Goal: Task Accomplishment & Management: Manage account settings

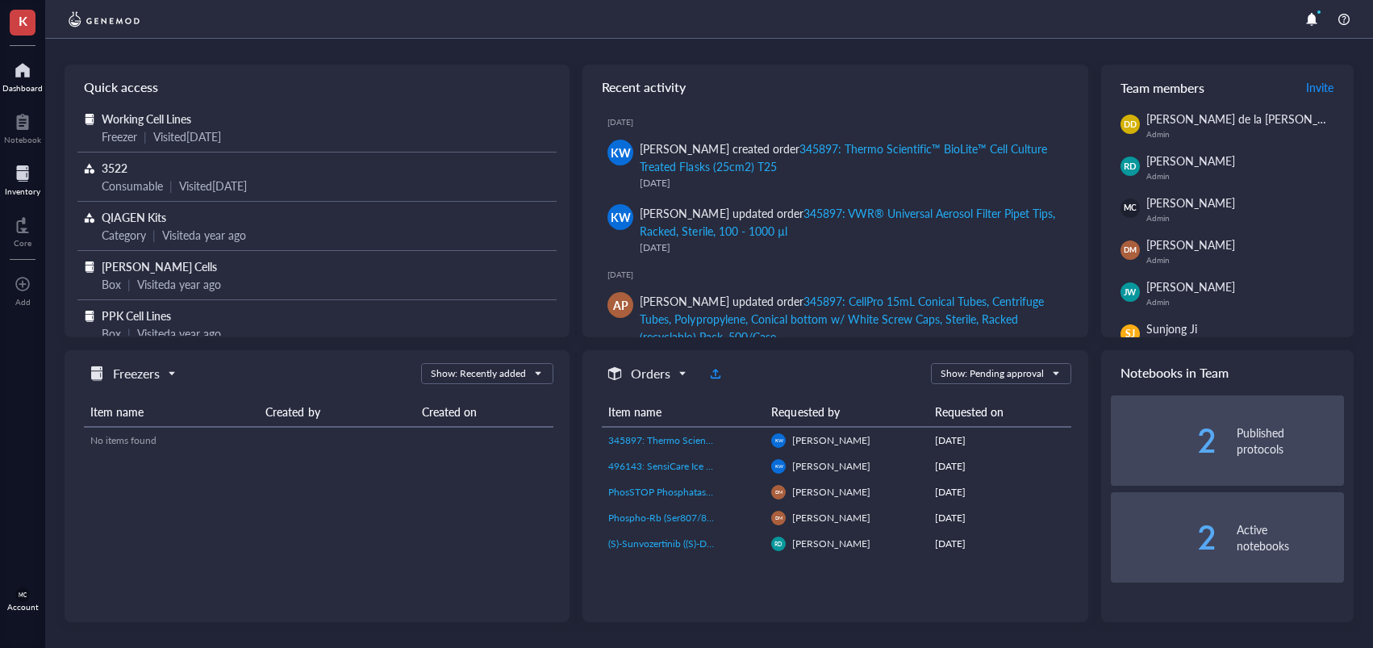
click at [14, 178] on div at bounding box center [23, 174] width 36 height 26
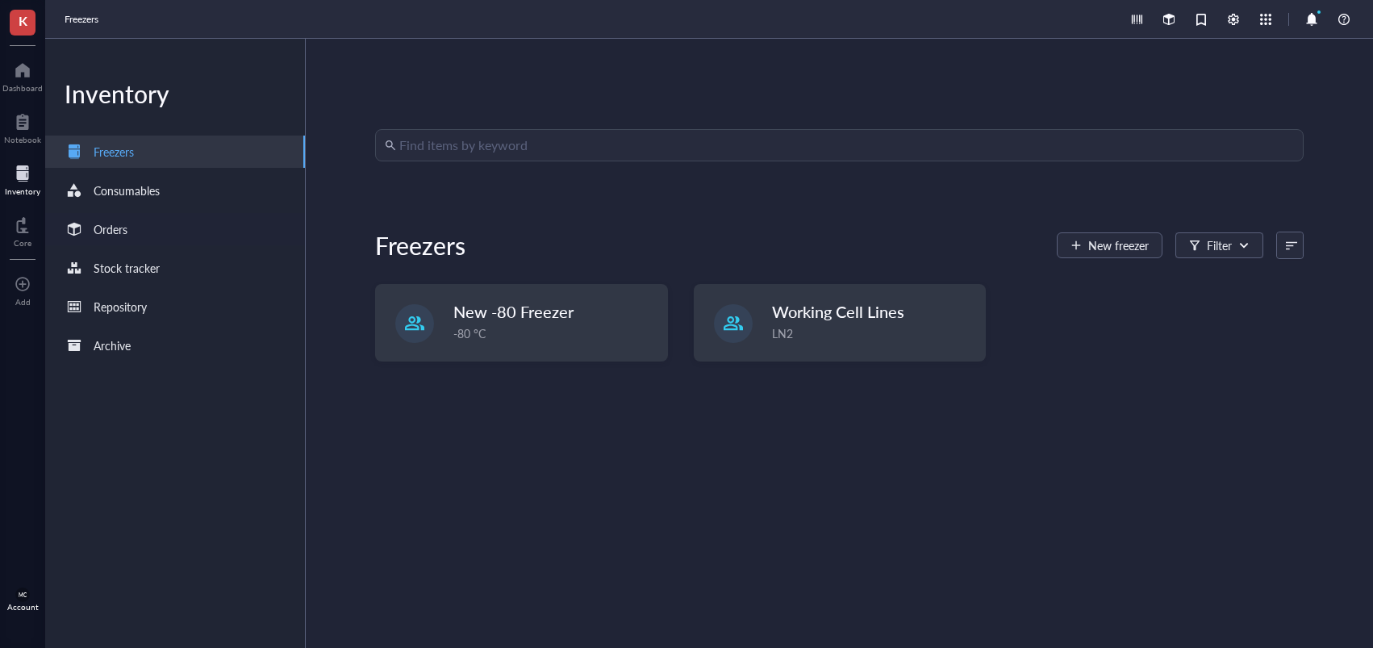
click at [143, 226] on div "Orders" at bounding box center [175, 229] width 260 height 32
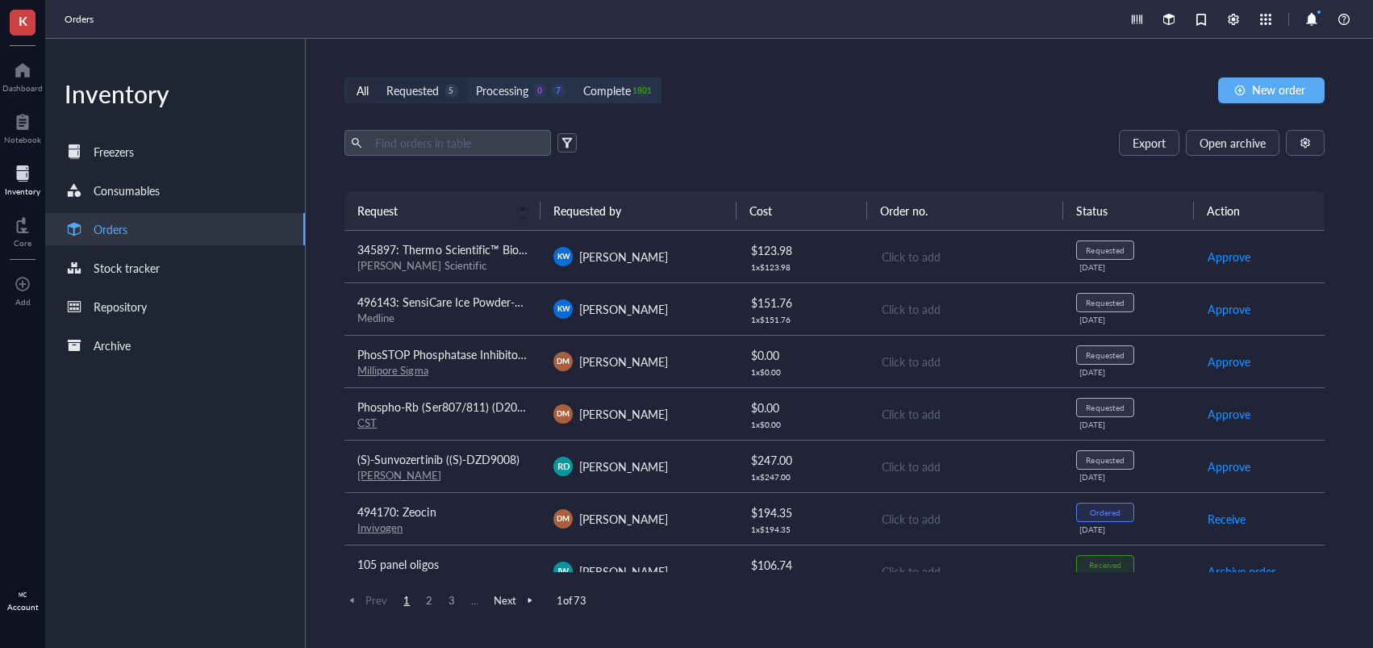
click at [434, 98] on div "Requested" at bounding box center [413, 90] width 52 height 18
click at [378, 79] on input "Requested 5" at bounding box center [378, 79] width 0 height 0
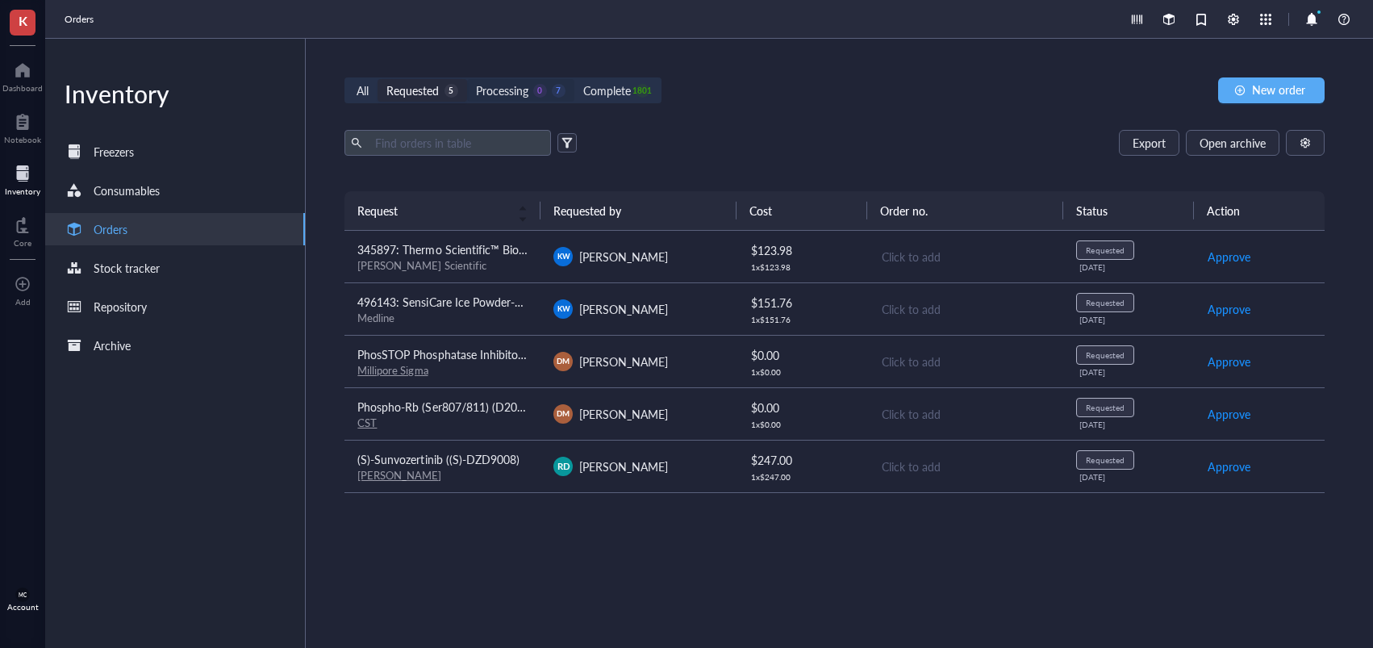
click at [545, 92] on div "0" at bounding box center [540, 91] width 14 height 14
click at [467, 79] on input "Processing 0 7" at bounding box center [467, 79] width 0 height 0
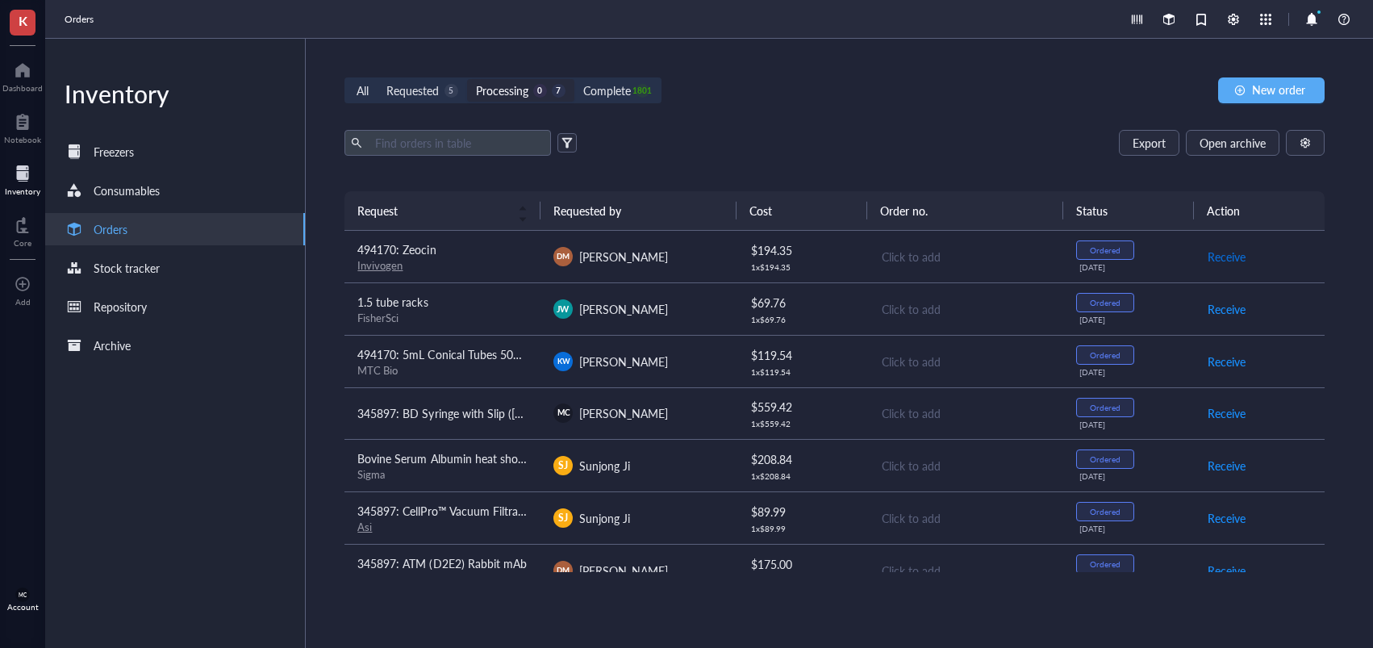
click at [1222, 256] on span "Receive" at bounding box center [1227, 257] width 38 height 18
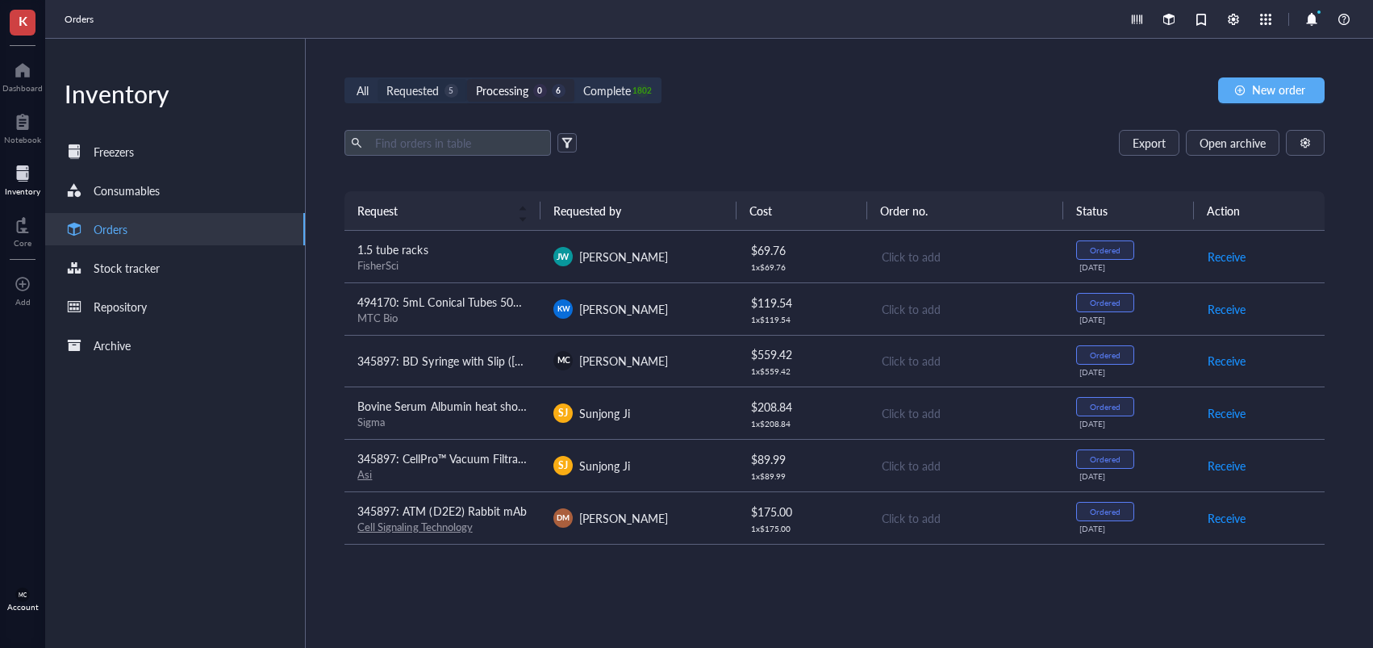
click at [434, 92] on div "Requested" at bounding box center [413, 90] width 52 height 18
click at [378, 79] on input "Requested 5" at bounding box center [378, 79] width 0 height 0
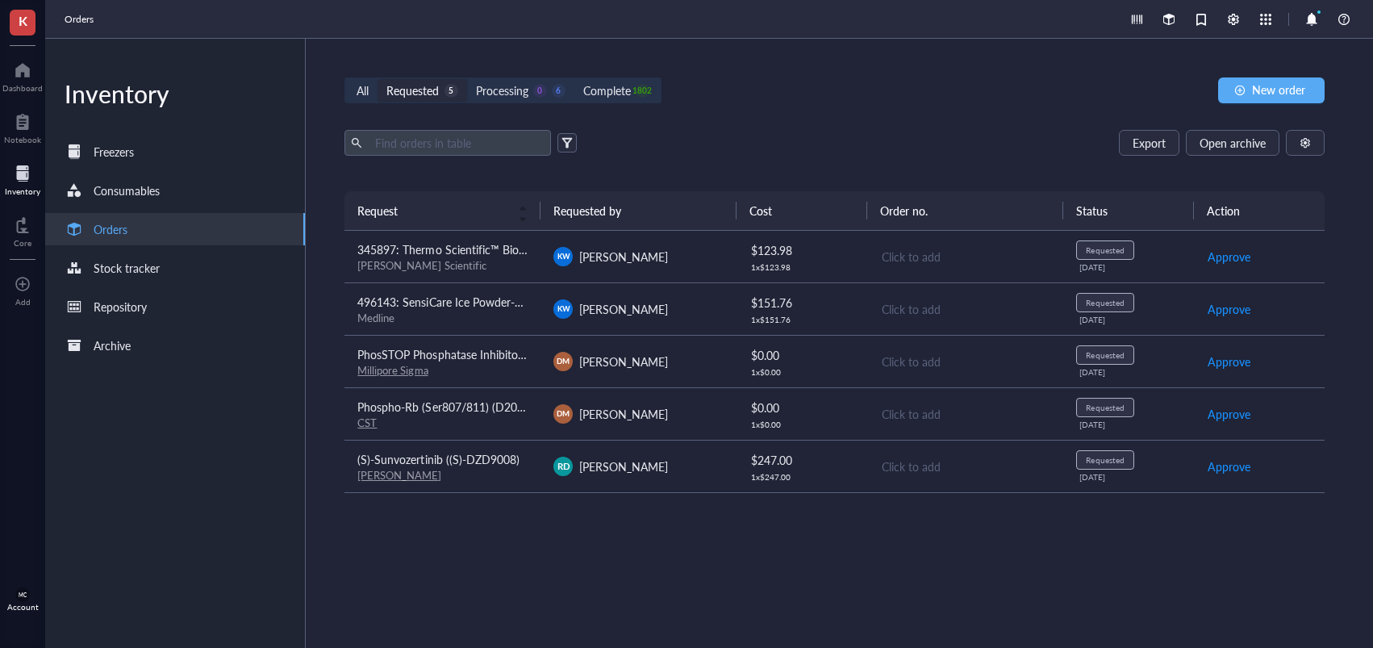
click at [625, 249] on span "[PERSON_NAME]" at bounding box center [623, 257] width 89 height 16
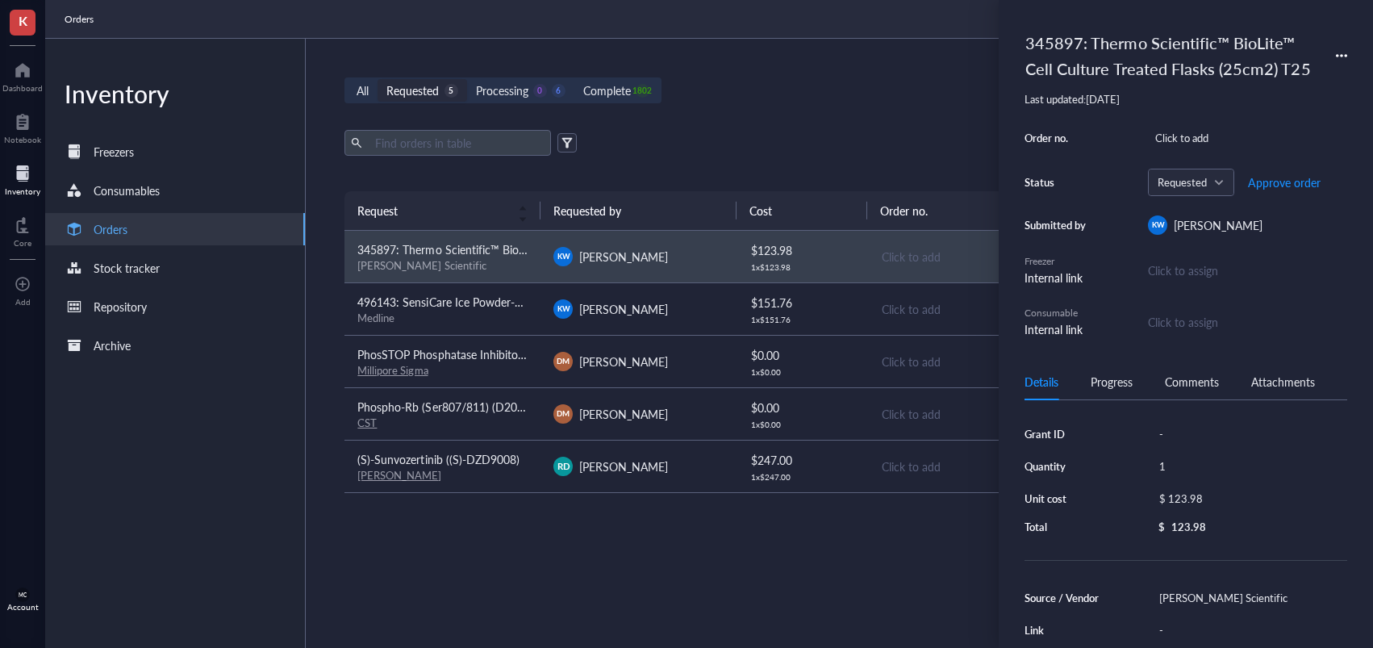
scroll to position [237, 0]
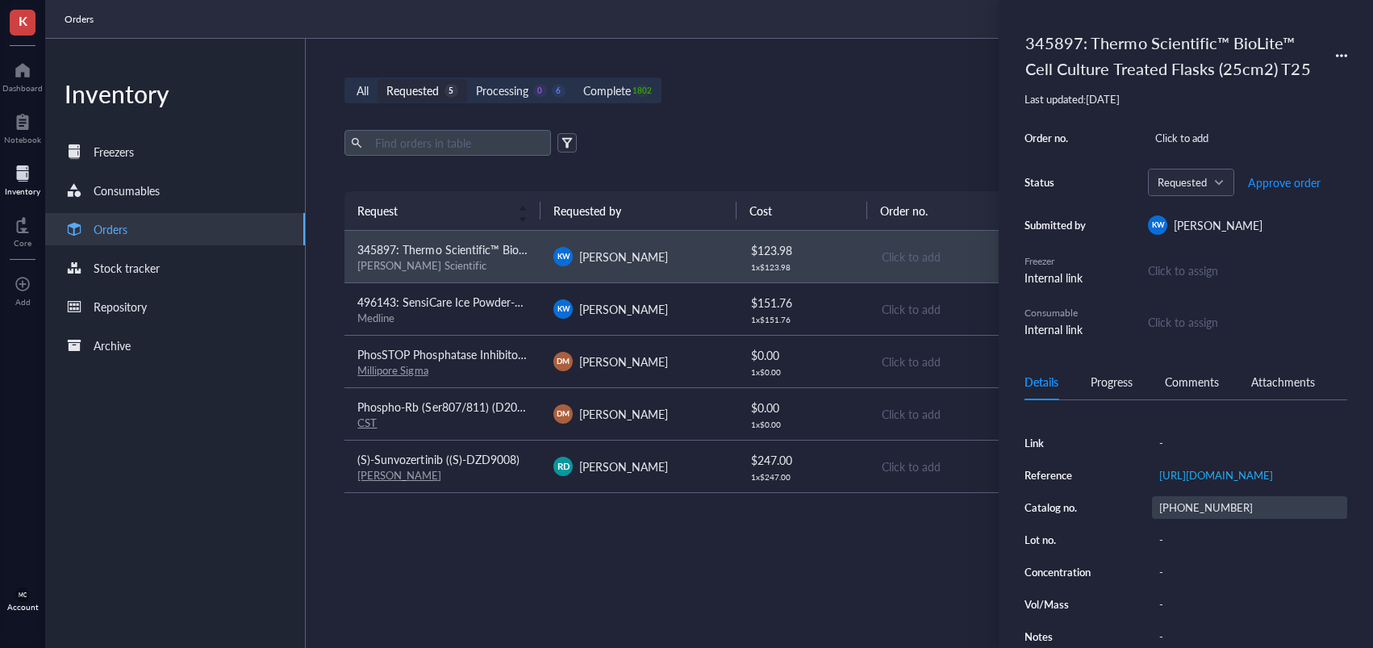
click at [1180, 503] on div "[PHONE_NUMBER]" at bounding box center [1249, 507] width 195 height 23
click at [1180, 504] on input "[PHONE_NUMBER]" at bounding box center [1191, 507] width 77 height 21
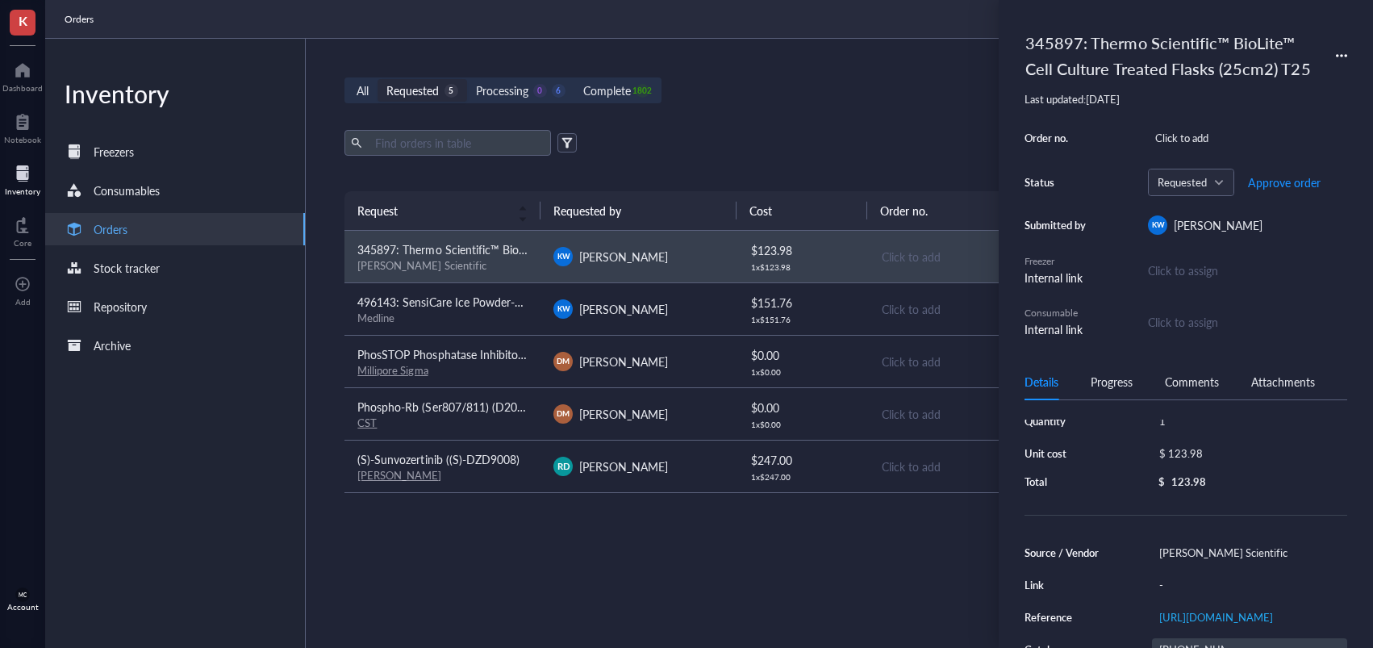
scroll to position [0, 0]
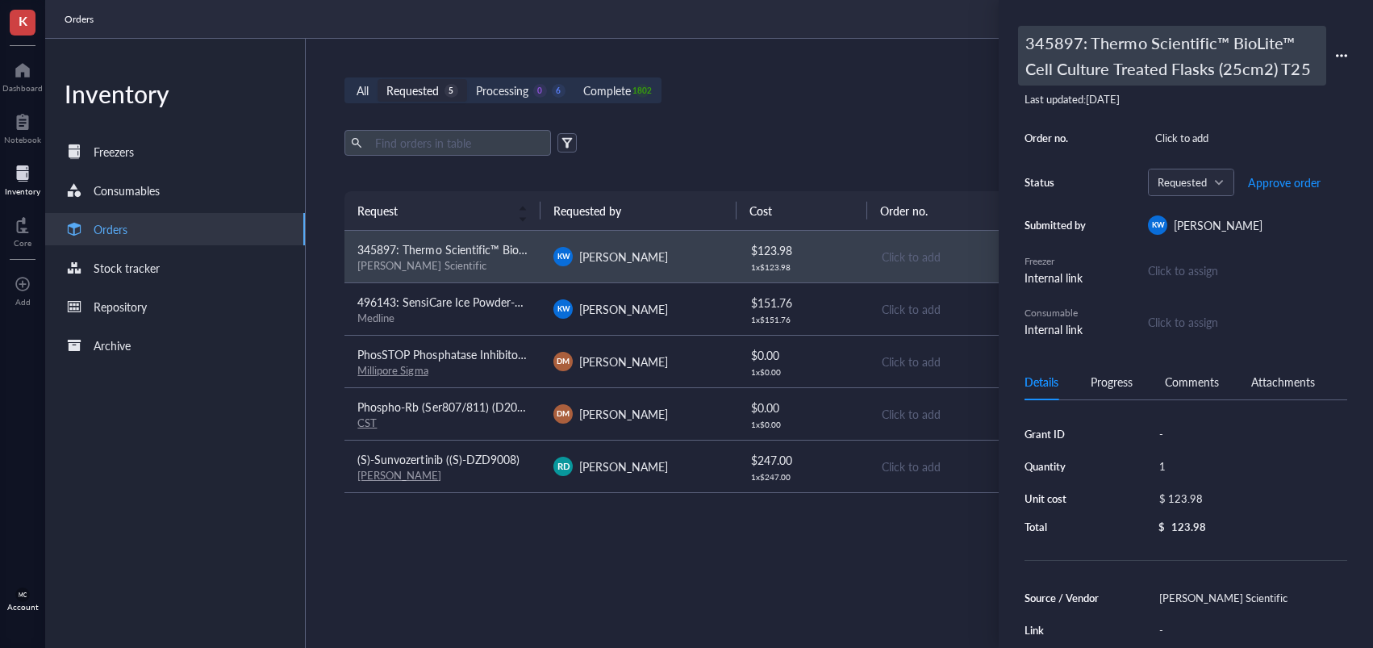
click at [1084, 81] on div "345897: Thermo Scientific™ BioLite™ Cell Culture Treated Flasks (25cm2) T25" at bounding box center [1172, 56] width 308 height 60
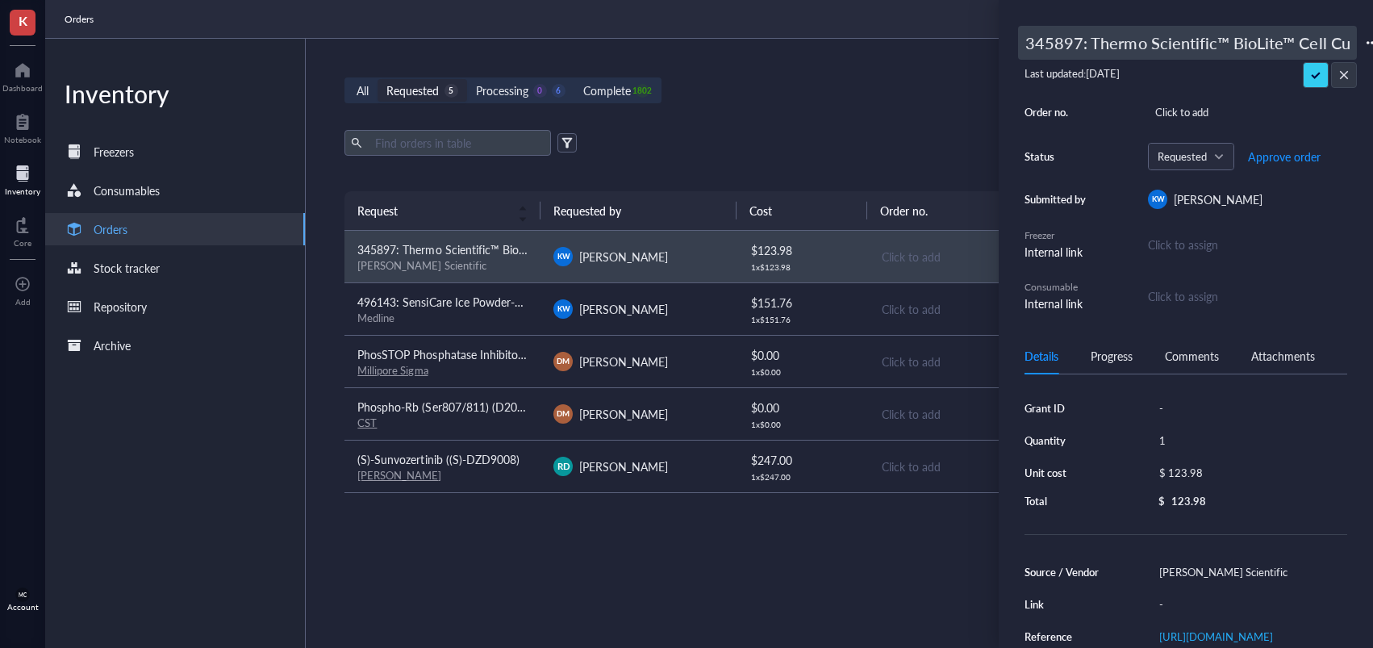
click at [950, 37] on div "K Dashboard Notebook Inventory Core To pick up a draggable item, press the spac…" at bounding box center [686, 324] width 1373 height 648
click at [1089, 49] on input "345897: Thermo Scientific™ BioLite™ Cell Culture Treated Flasks (25cm2) T25" at bounding box center [1187, 43] width 337 height 32
drag, startPoint x: 1080, startPoint y: 48, endPoint x: 1001, endPoint y: 47, distance: 79.1
click at [1001, 47] on div "345897: Thermo Scientific™ BioLite™ Cell Culture Treated Flasks (25cm2) T25 Las…" at bounding box center [1186, 324] width 374 height 648
type input "494170: Thermo Scientific™ BioLite™ Cell Culture Treated Flasks (25cm2) T25"
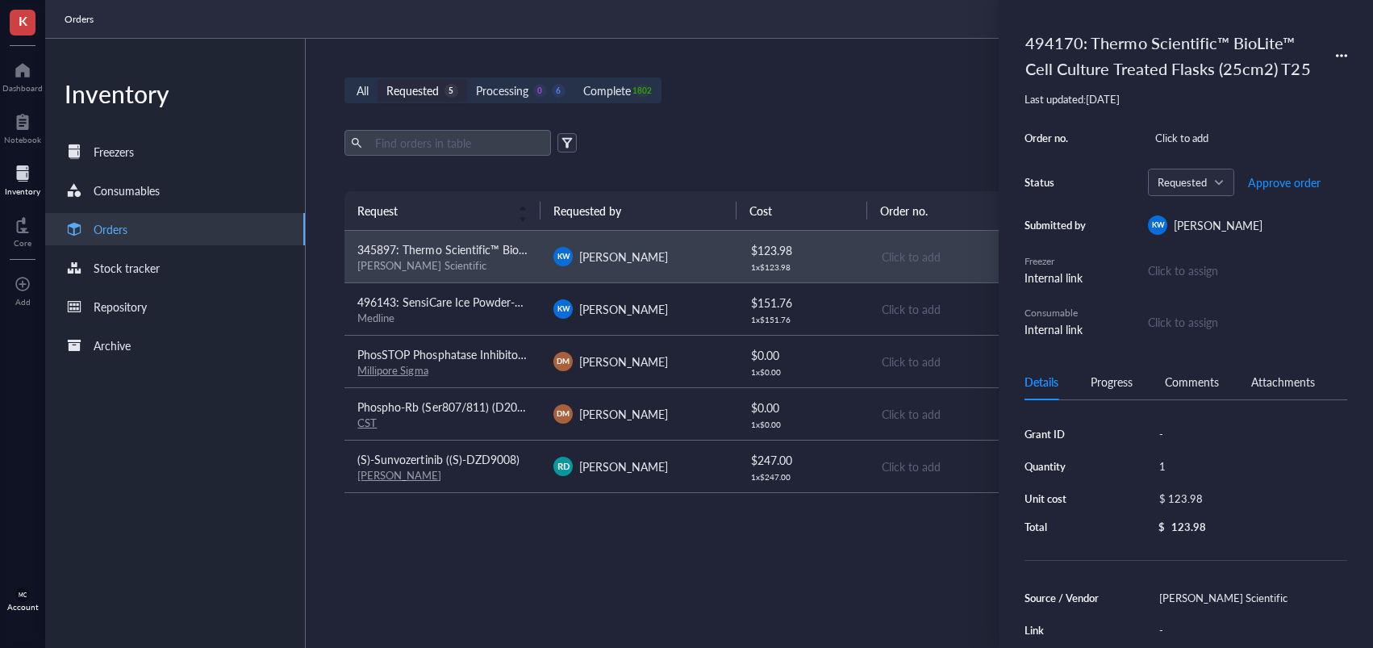
drag, startPoint x: 1313, startPoint y: 70, endPoint x: 1306, endPoint y: 124, distance: 54.5
click at [1283, 186] on span "Approve order" at bounding box center [1284, 182] width 73 height 13
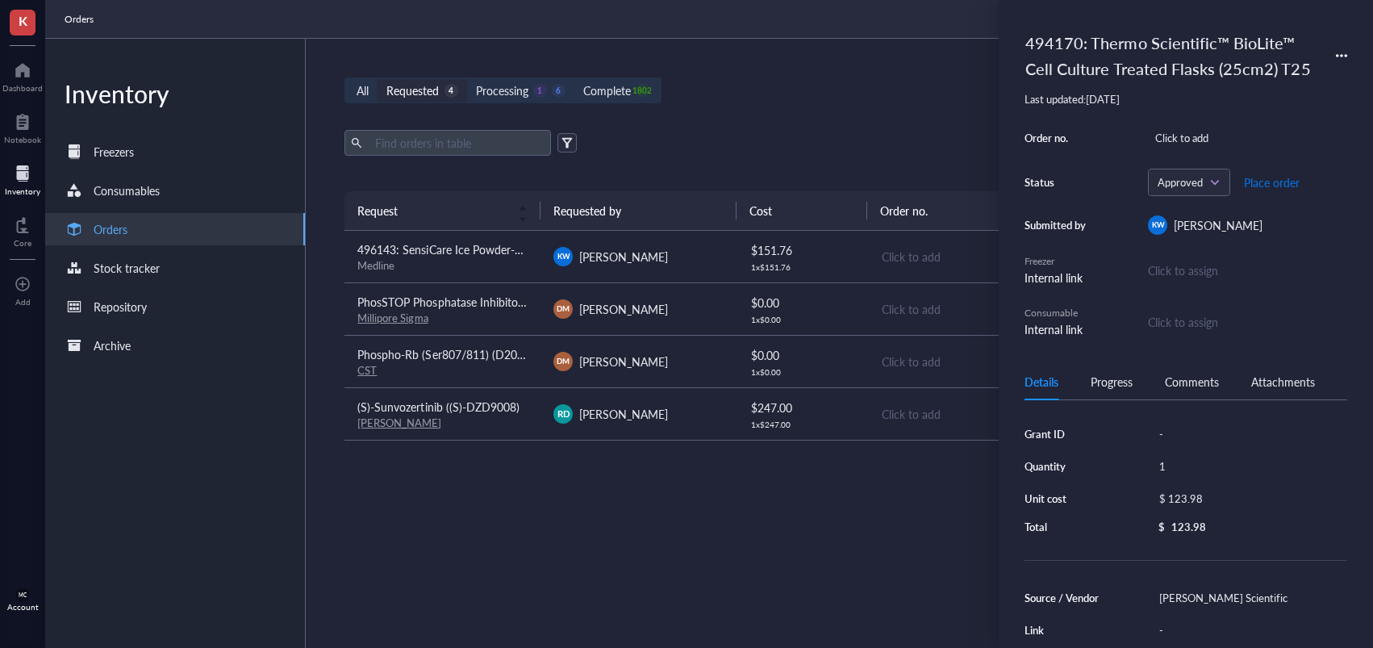
click at [1274, 189] on span "Place order" at bounding box center [1272, 182] width 56 height 13
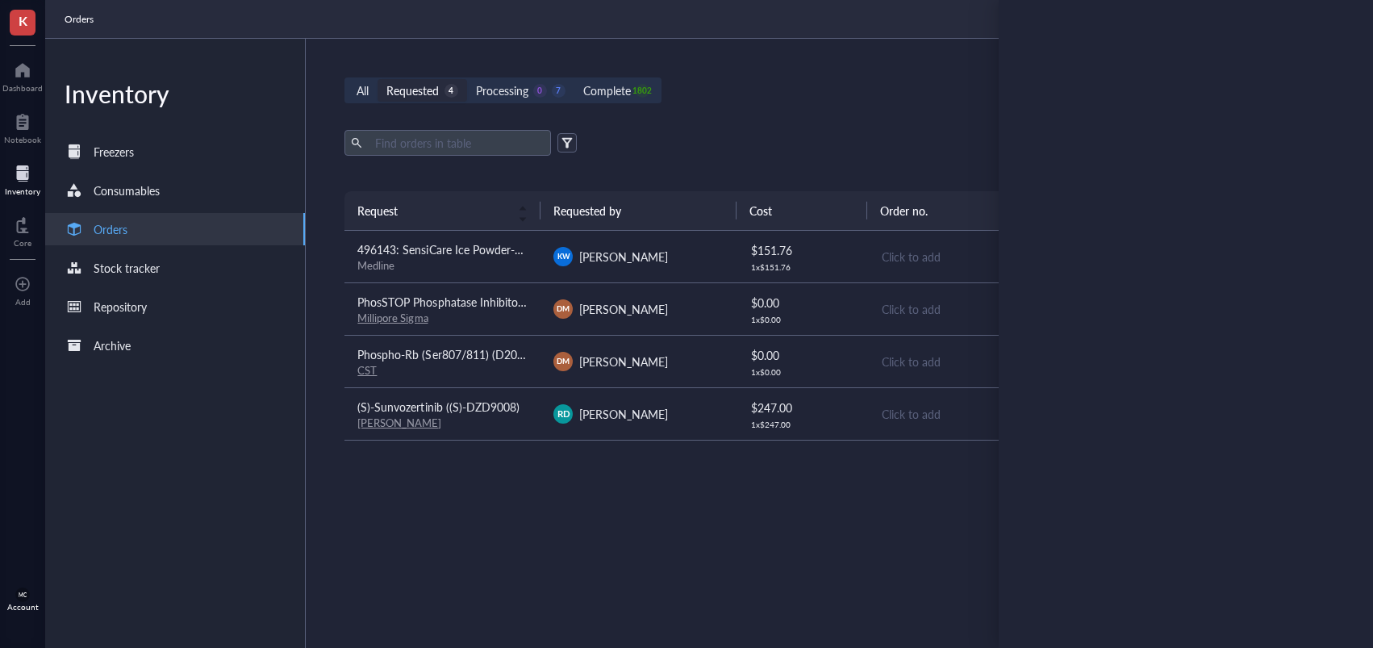
click at [584, 420] on span "[PERSON_NAME]" at bounding box center [623, 414] width 89 height 16
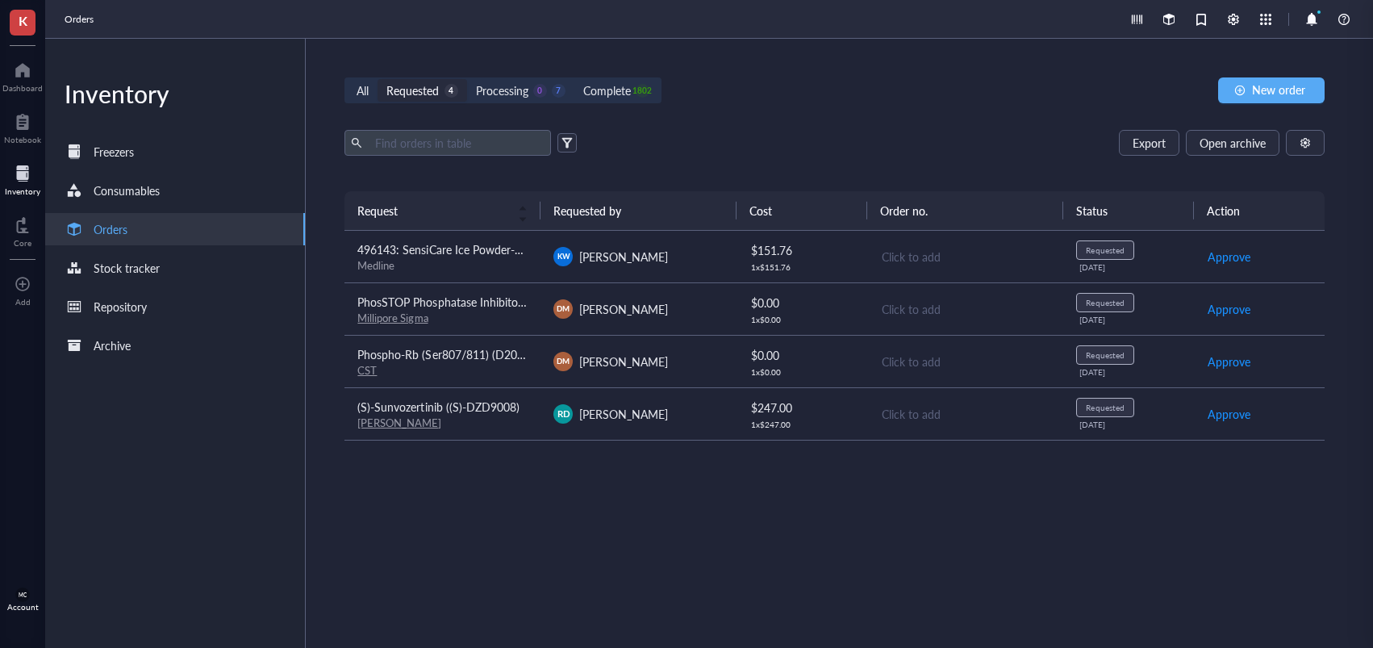
click at [579, 361] on span "[PERSON_NAME]" at bounding box center [623, 361] width 89 height 16
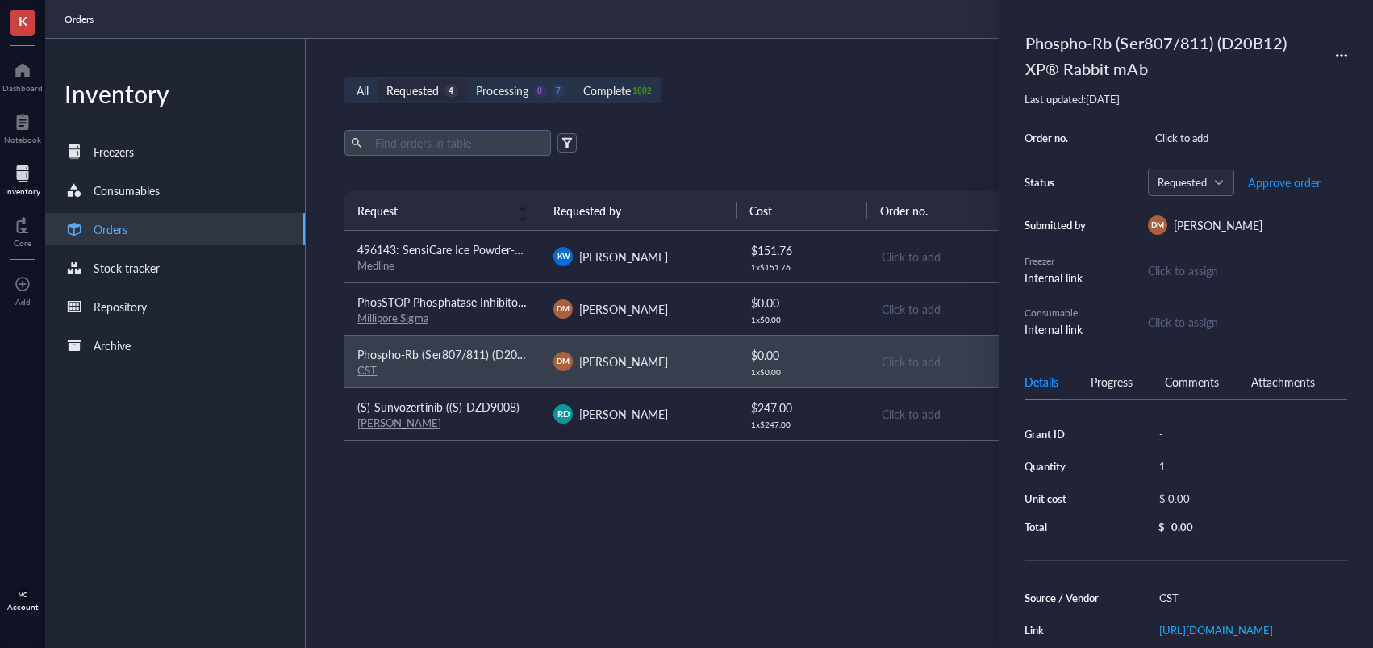
scroll to position [237, 0]
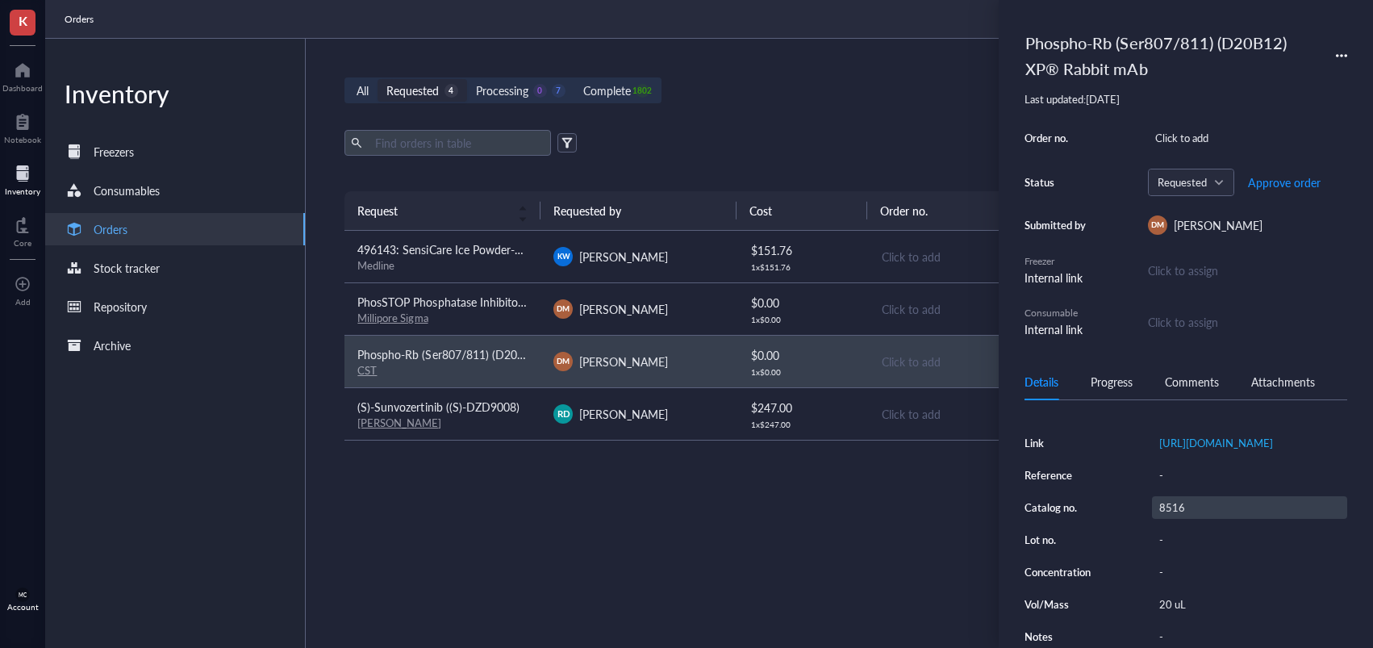
click at [1180, 505] on div "8516" at bounding box center [1249, 507] width 195 height 23
click at [1179, 505] on input "8516" at bounding box center [1177, 507] width 48 height 21
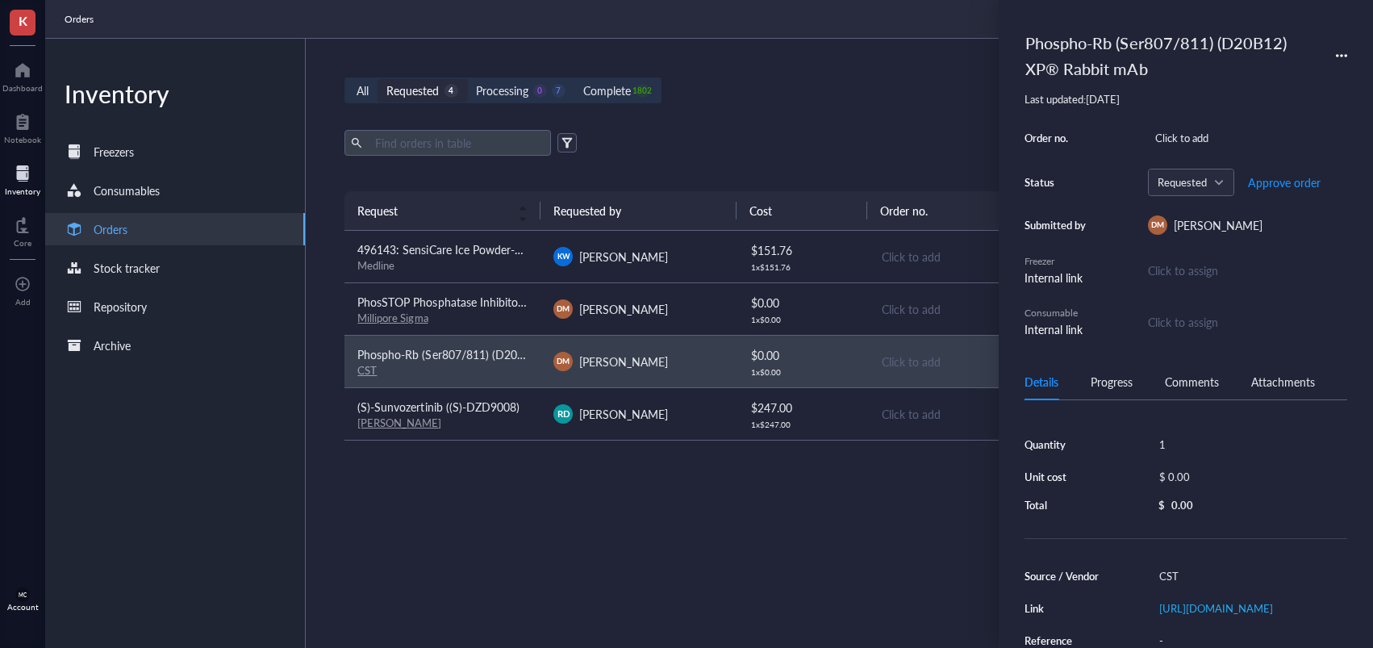
scroll to position [0, 0]
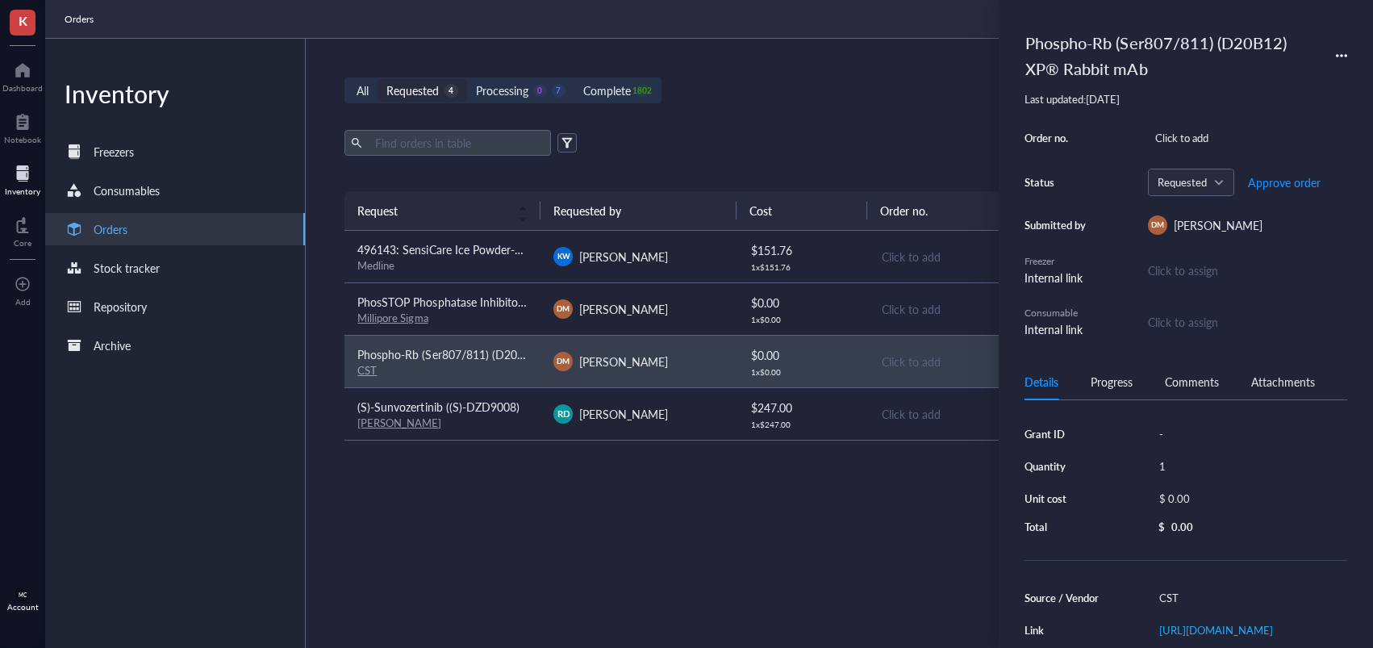
drag, startPoint x: 1188, startPoint y: 493, endPoint x: 1175, endPoint y: 485, distance: 15.2
click at [1185, 491] on div "$ 0.00" at bounding box center [1246, 498] width 189 height 23
drag, startPoint x: 1237, startPoint y: 502, endPoint x: 1080, endPoint y: 493, distance: 157.6
click at [1080, 493] on div "Grant ID - Quantity 1 Unit cost $ 0.00 Total $ 0.00" at bounding box center [1186, 479] width 323 height 115
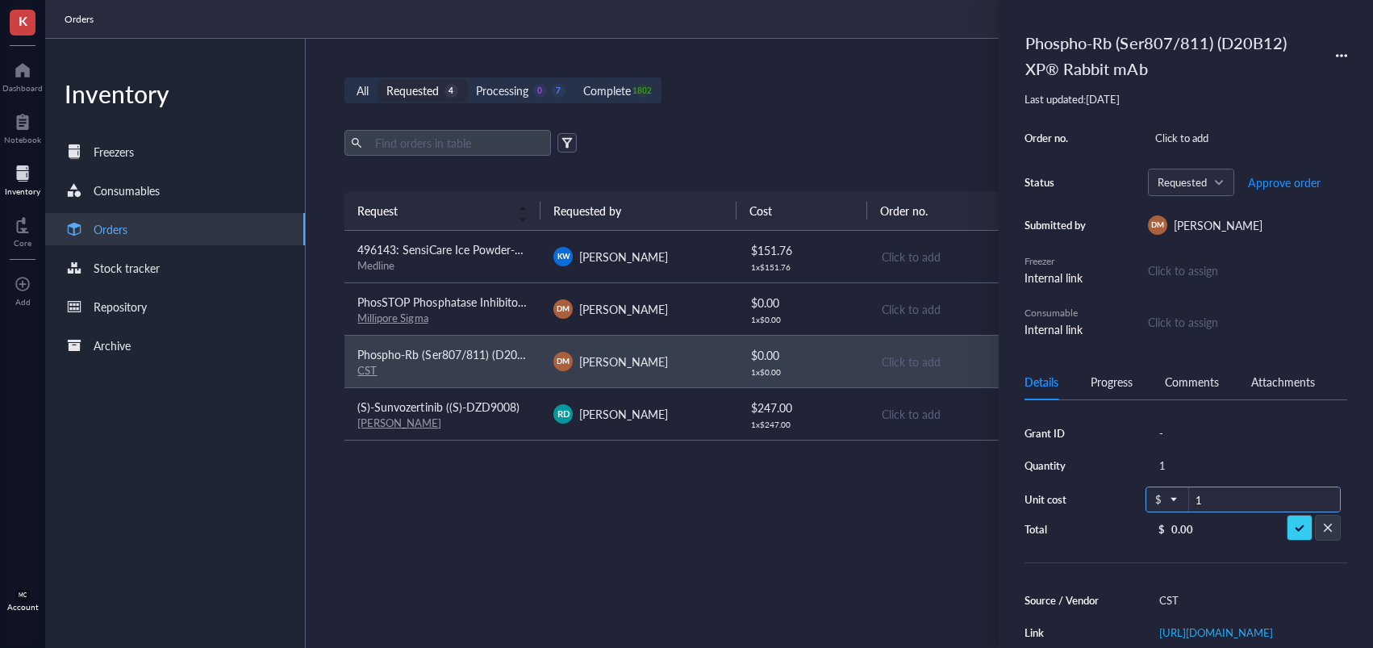
type input "18"
type input "180"
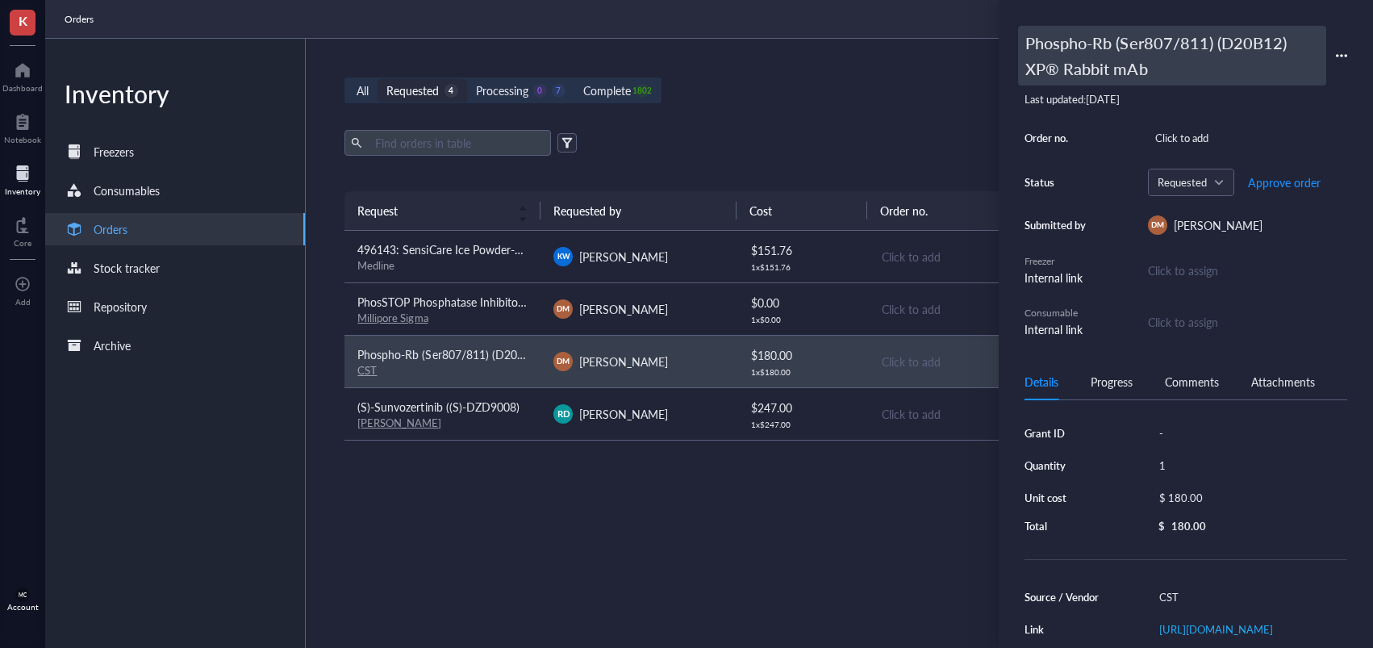
click at [1068, 58] on div "Phospho-Rb (Ser807/811) (D20B12) XP® Rabbit mAb" at bounding box center [1172, 56] width 308 height 60
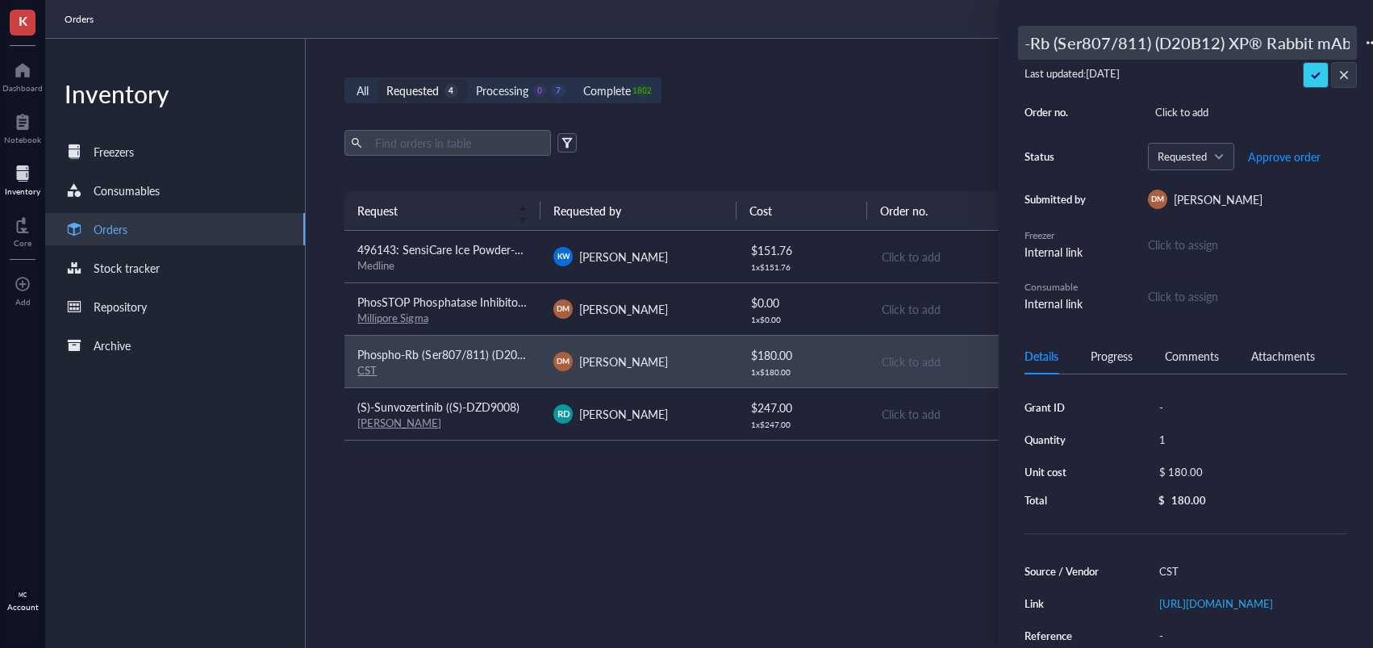
scroll to position [0, 0]
drag, startPoint x: 1034, startPoint y: 44, endPoint x: 971, endPoint y: 39, distance: 63.1
click at [971, 39] on div "K Dashboard Notebook Inventory Core To pick up a draggable item, press the spac…" at bounding box center [686, 324] width 1373 height 648
drag, startPoint x: 1028, startPoint y: 44, endPoint x: 1051, endPoint y: 68, distance: 33.1
click at [1030, 45] on input "Phospho-Rb (Ser807/811) (D20B12) XP® Rabbit mAb" at bounding box center [1187, 43] width 337 height 32
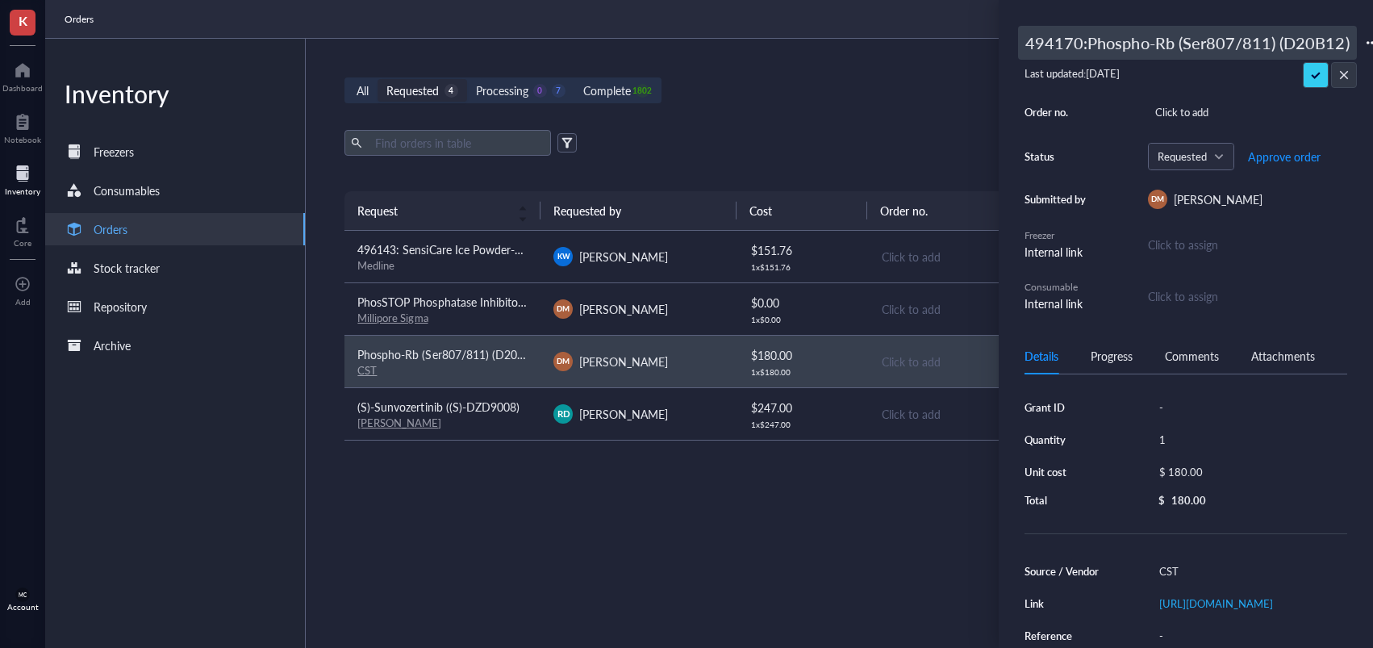
type input "494170: Phospho-Rb (Ser807/811) (D20B12) XP® Rabbit mAb"
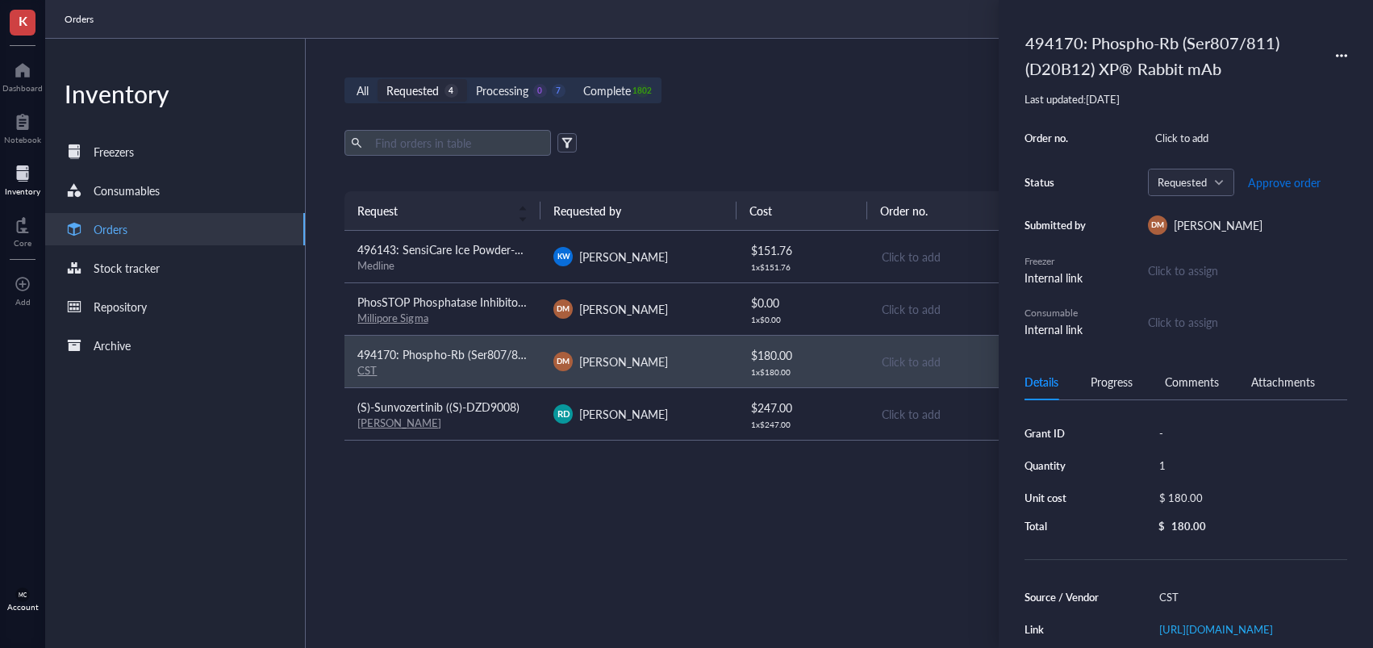
click at [1289, 187] on span "Approve order" at bounding box center [1284, 182] width 73 height 13
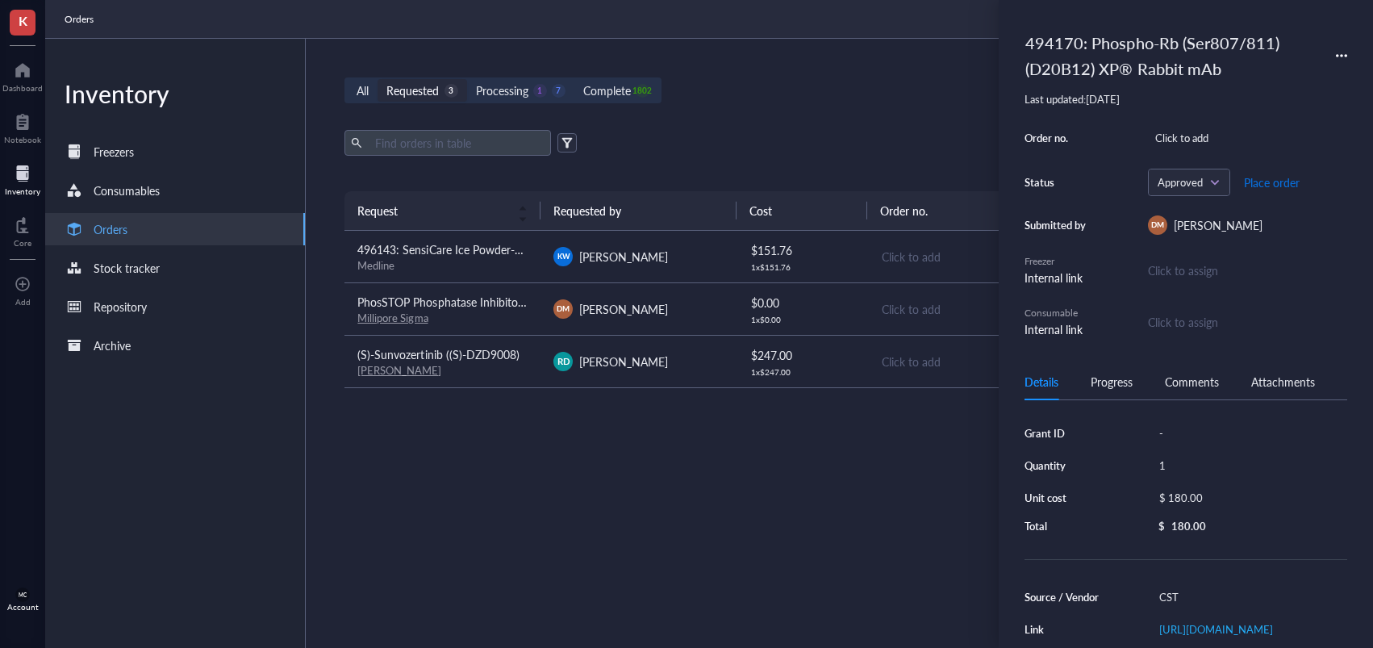
click at [1263, 185] on span "Place order" at bounding box center [1272, 182] width 56 height 13
click at [650, 328] on td "[PERSON_NAME]" at bounding box center [639, 308] width 196 height 52
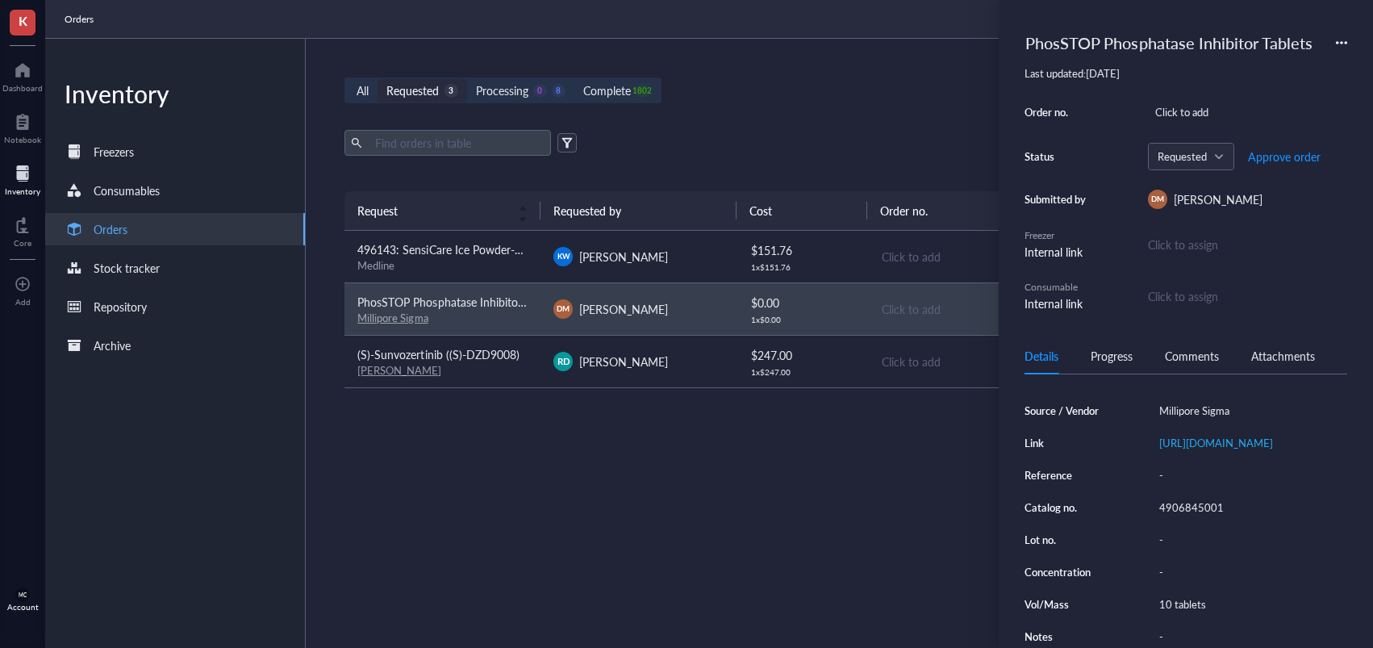
scroll to position [206, 0]
click at [1176, 519] on div "4906845001" at bounding box center [1249, 507] width 195 height 23
click at [1182, 518] on input "4906845001" at bounding box center [1191, 507] width 77 height 21
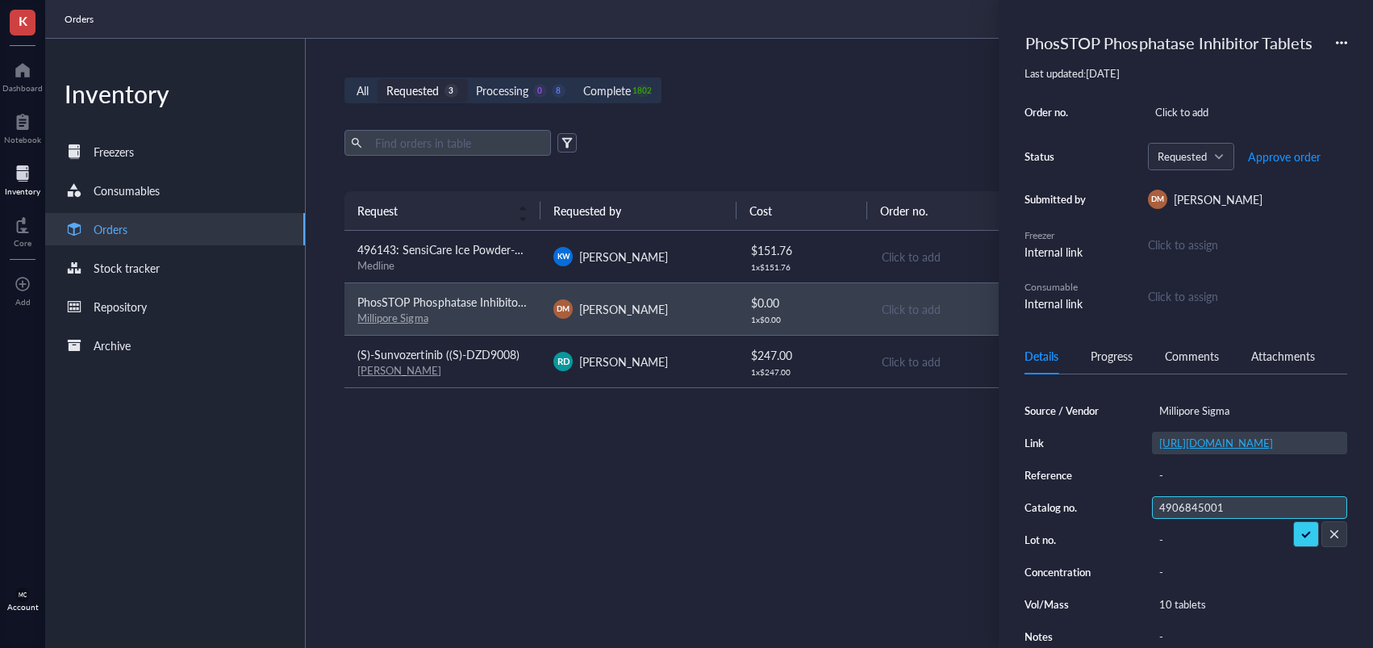
scroll to position [0, 0]
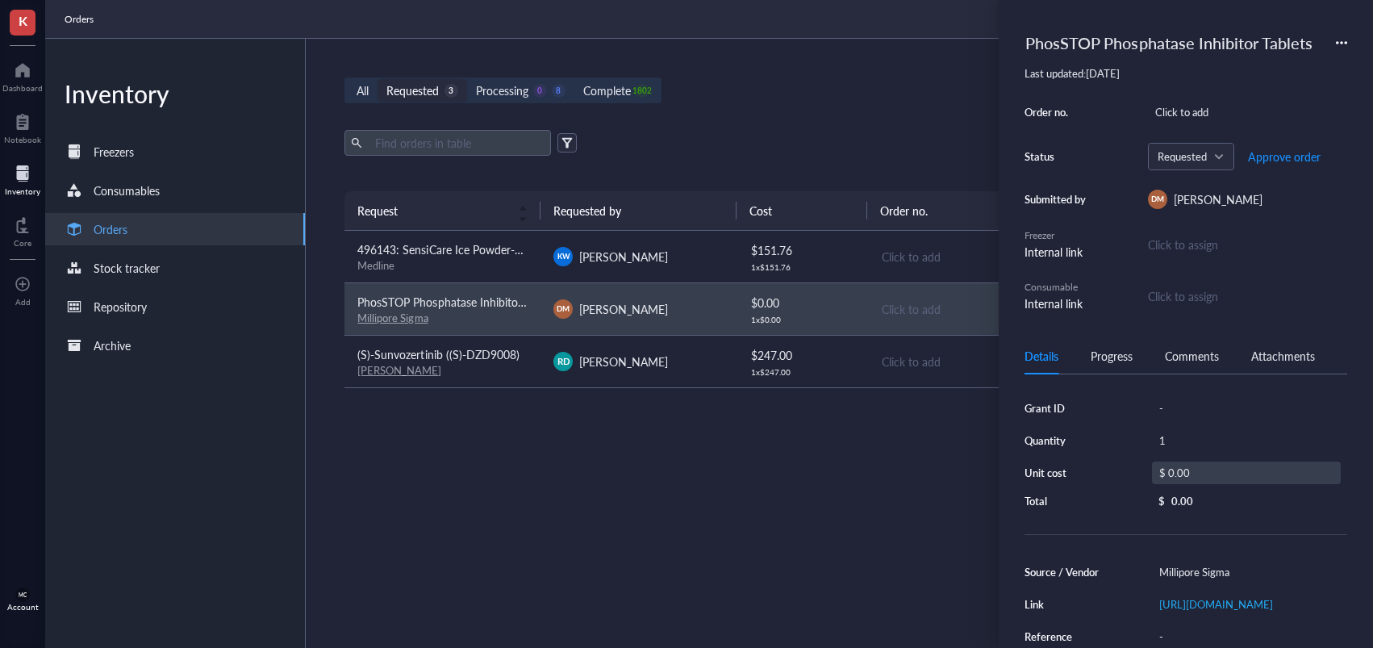
click at [1218, 467] on div "$ 0.00" at bounding box center [1246, 473] width 189 height 23
drag, startPoint x: 1240, startPoint y: 477, endPoint x: 1115, endPoint y: 474, distance: 125.1
click at [1122, 478] on div "Grant ID - Quantity 1 Unit cost $ 0.00 Total $ 0.00" at bounding box center [1186, 454] width 323 height 115
type input "168.49"
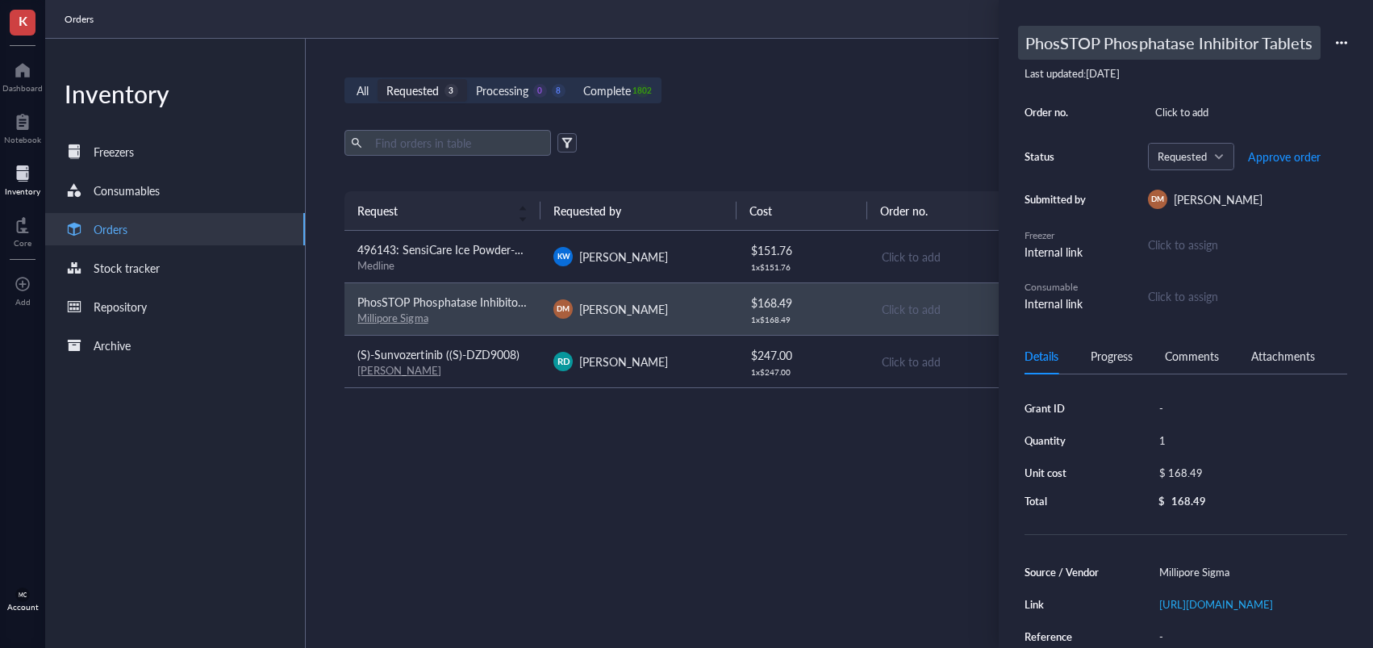
click at [1039, 47] on div "PhosSTOP Phosphatase Inhibitor Tablets" at bounding box center [1169, 43] width 303 height 34
click at [1022, 47] on input "PhosSTOP Phosphatase Inhibitor Tablets" at bounding box center [1187, 43] width 337 height 32
type input "494170: PhosSTOP Phosphatase Inhibitor Tablets"
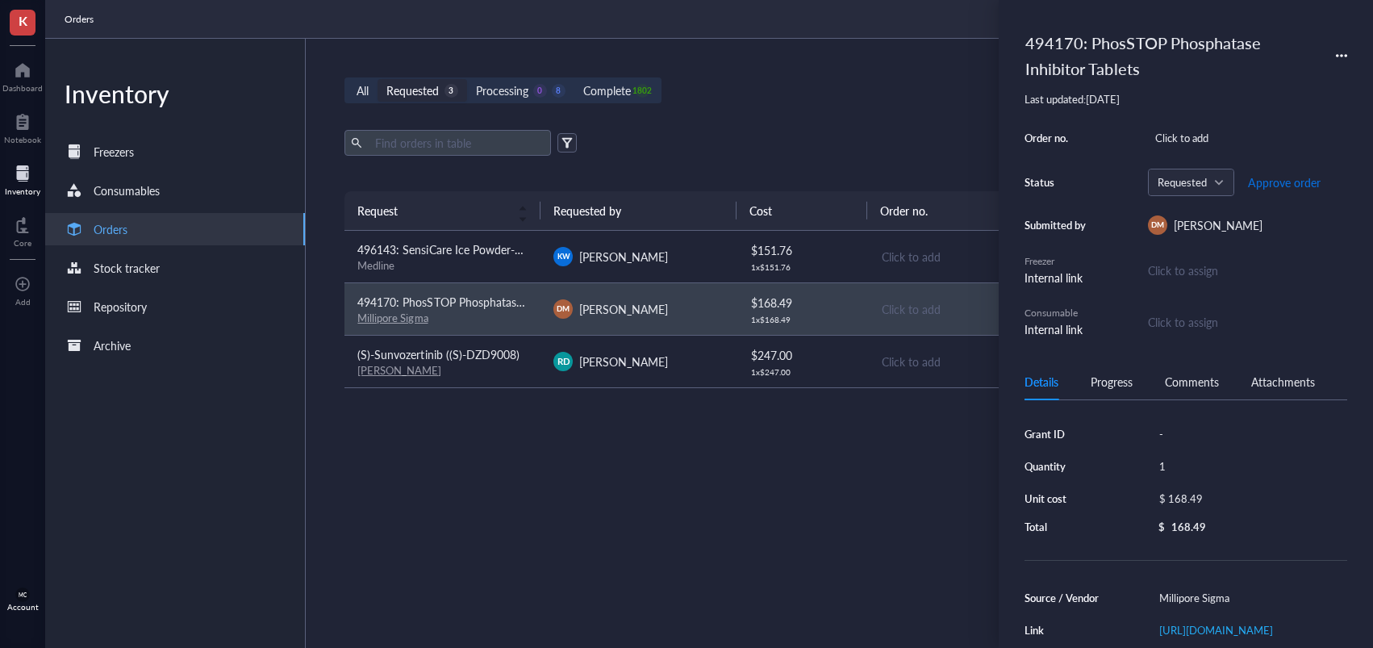
click at [1290, 178] on span "Approve order" at bounding box center [1284, 182] width 73 height 13
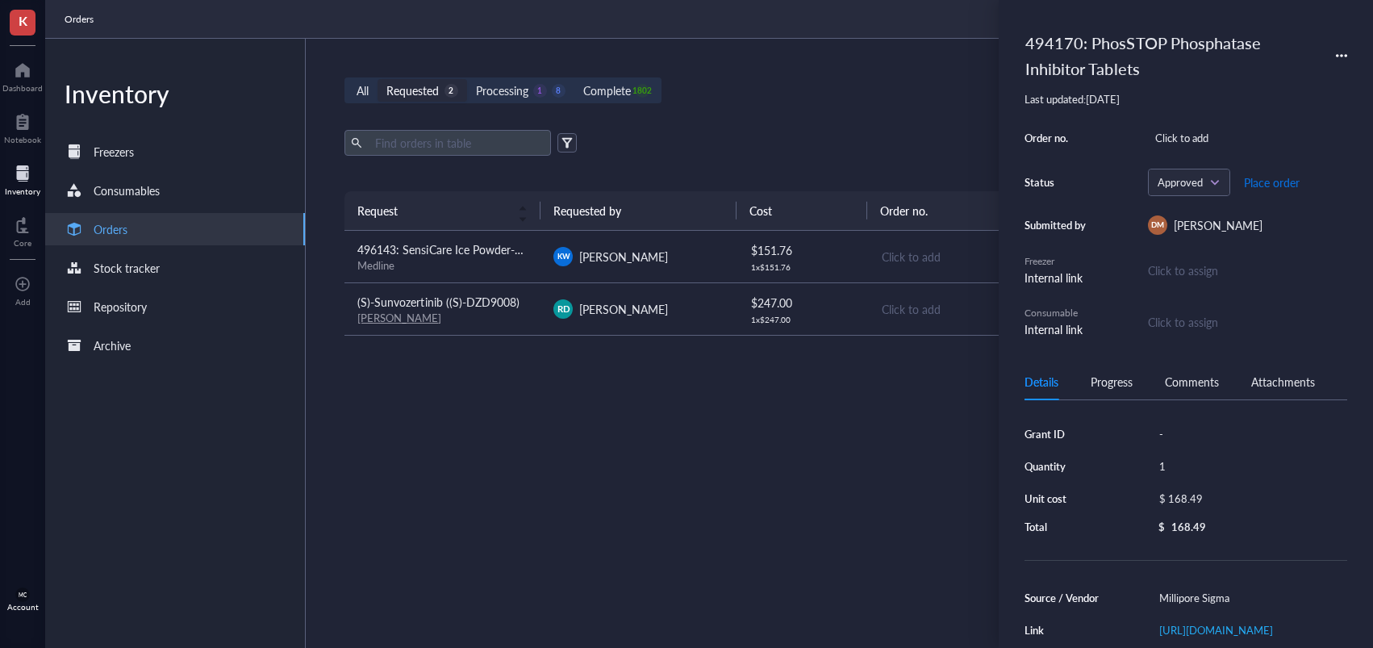
click at [1263, 188] on span "Place order" at bounding box center [1272, 182] width 56 height 13
click at [937, 127] on div "All Requested 2 Processing 0 9 Complete 1802 New order Export Open archive Requ…" at bounding box center [835, 343] width 1058 height 609
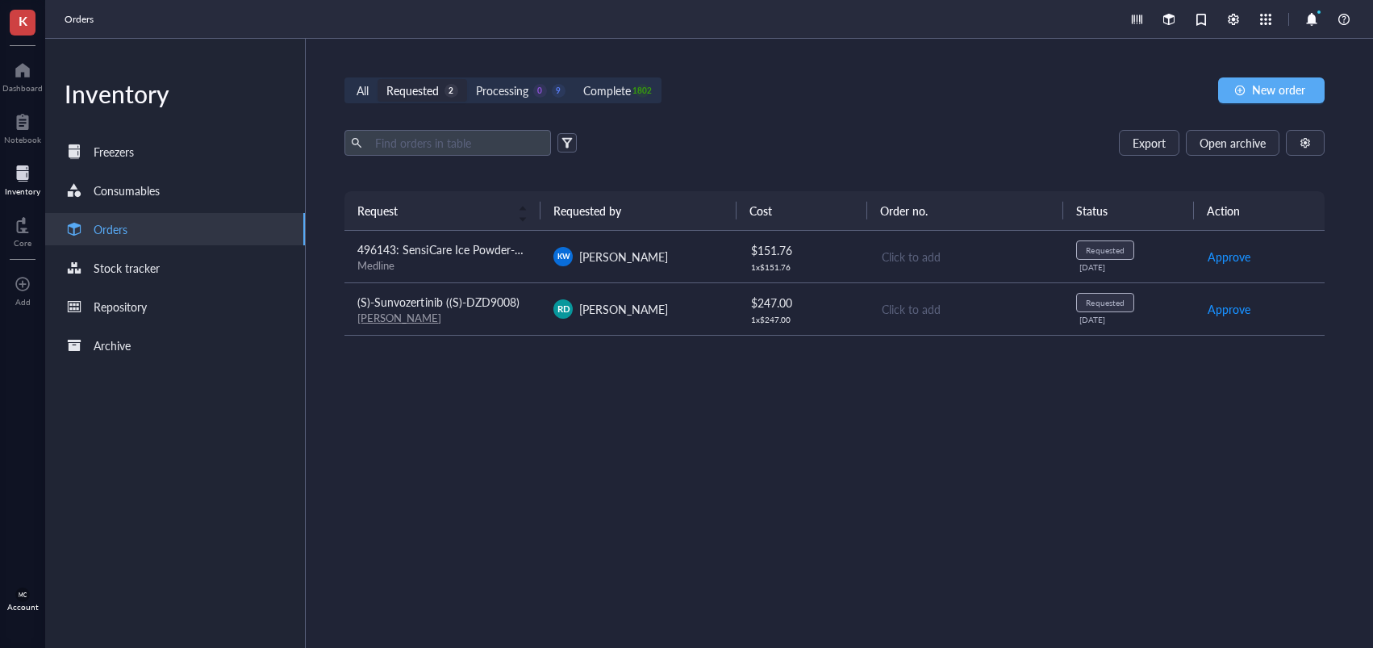
click at [674, 260] on div "[PERSON_NAME]" at bounding box center [639, 256] width 170 height 19
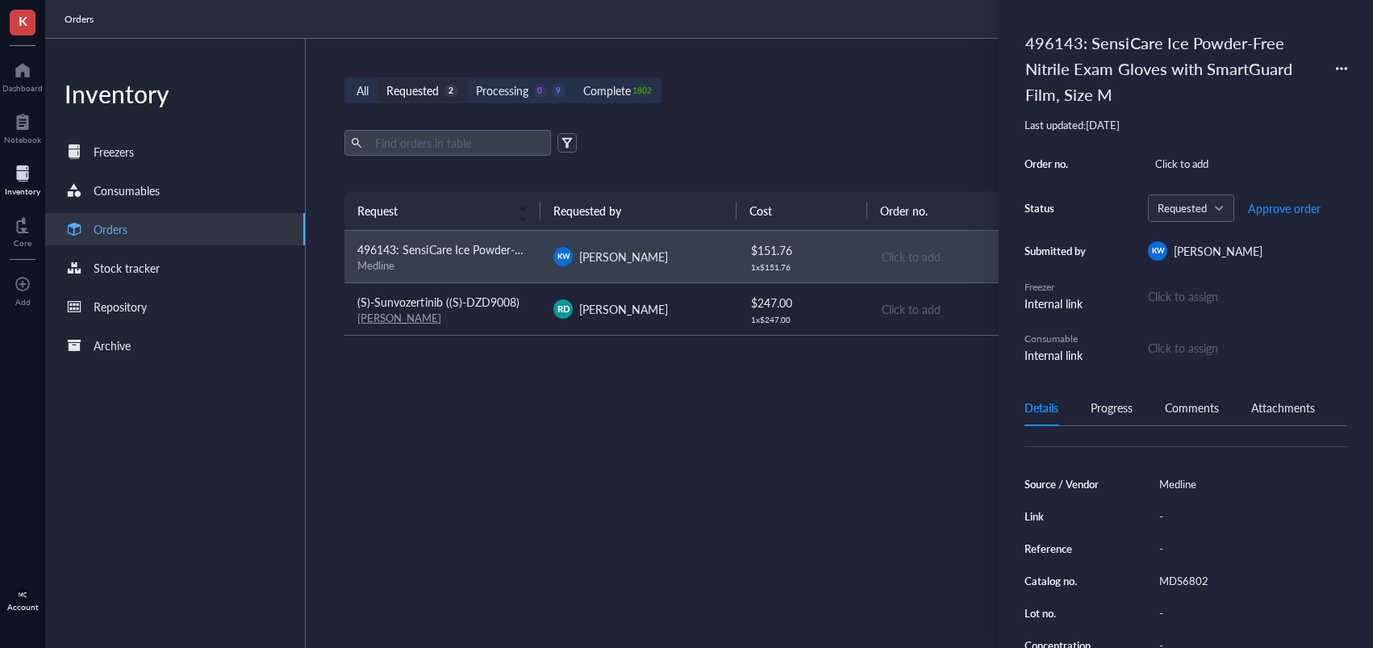
scroll to position [191, 0]
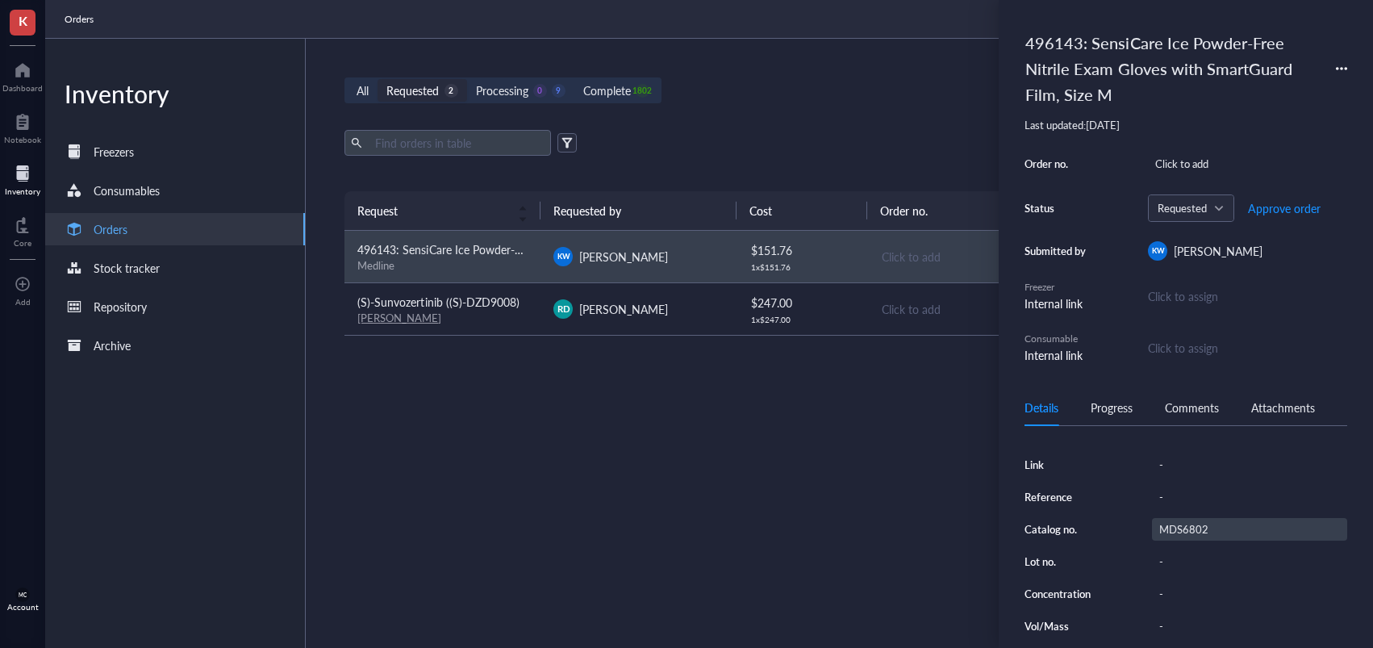
click at [1179, 533] on div "MDS6802" at bounding box center [1249, 529] width 195 height 23
click at [1171, 533] on input "MDS6802" at bounding box center [1182, 529] width 58 height 21
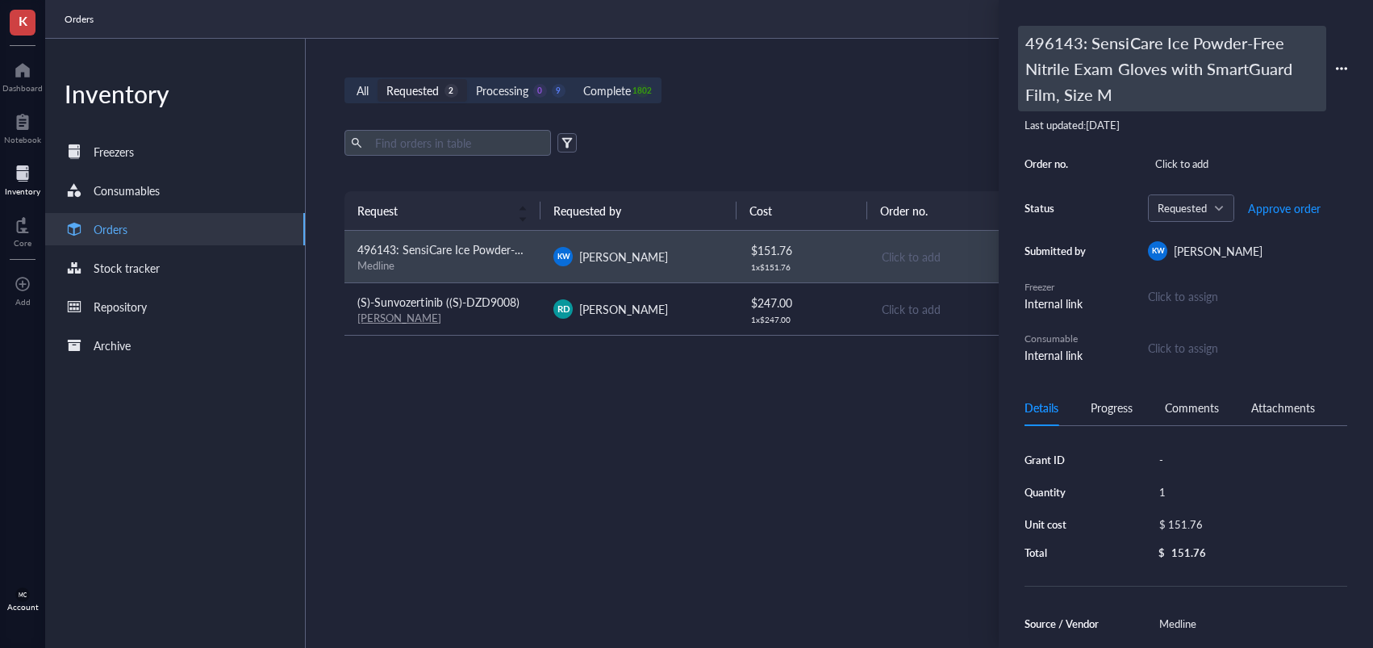
click at [1114, 77] on div "496143: SensiCare Ice Powder-Free Nitrile Exam Gloves with SmartGuard Film, Siz…" at bounding box center [1172, 69] width 308 height 86
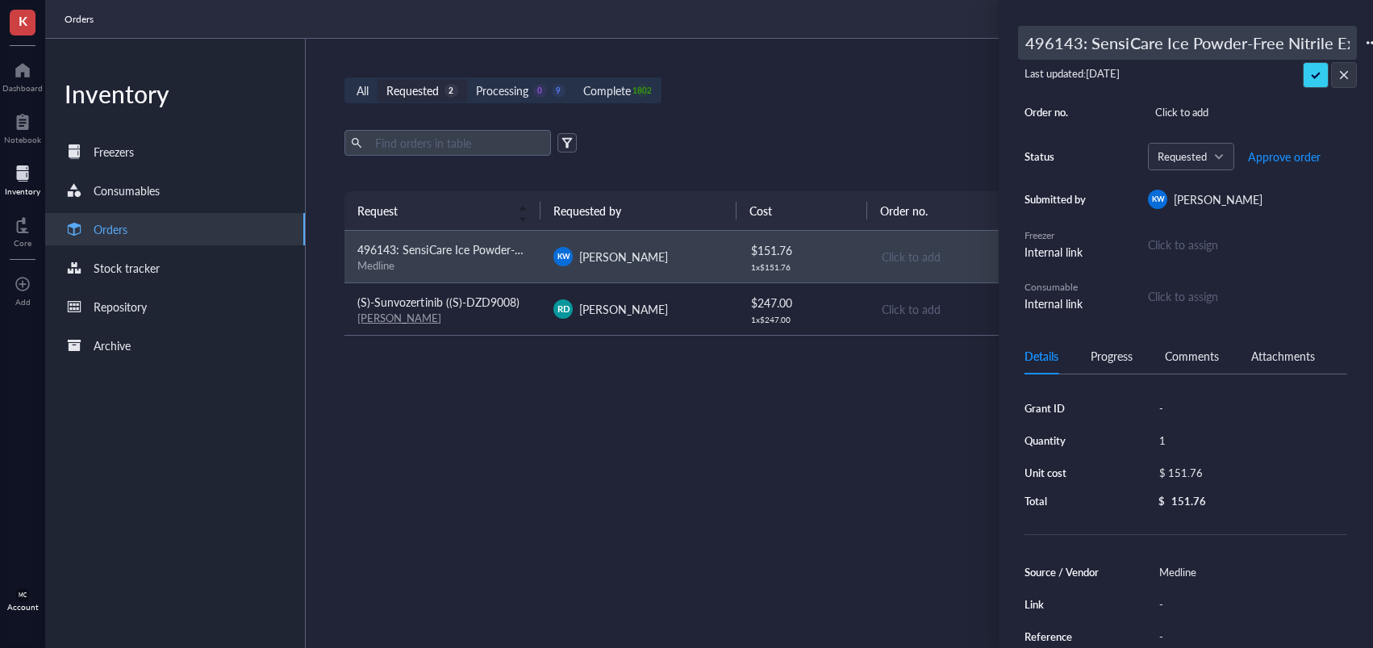
drag, startPoint x: 1082, startPoint y: 57, endPoint x: 986, endPoint y: 48, distance: 96.4
click at [986, 48] on div "K Dashboard Notebook Inventory Core To pick up a draggable item, press the spac…" at bounding box center [686, 324] width 1373 height 648
drag, startPoint x: 1094, startPoint y: 32, endPoint x: 1083, endPoint y: 46, distance: 17.8
click at [1094, 32] on input "496143: SensiCare Ice Powder-Free Nitrile Exam Gloves with SmartGuard Film, Siz…" at bounding box center [1187, 43] width 337 height 32
drag, startPoint x: 1082, startPoint y: 47, endPoint x: 994, endPoint y: 44, distance: 88.0
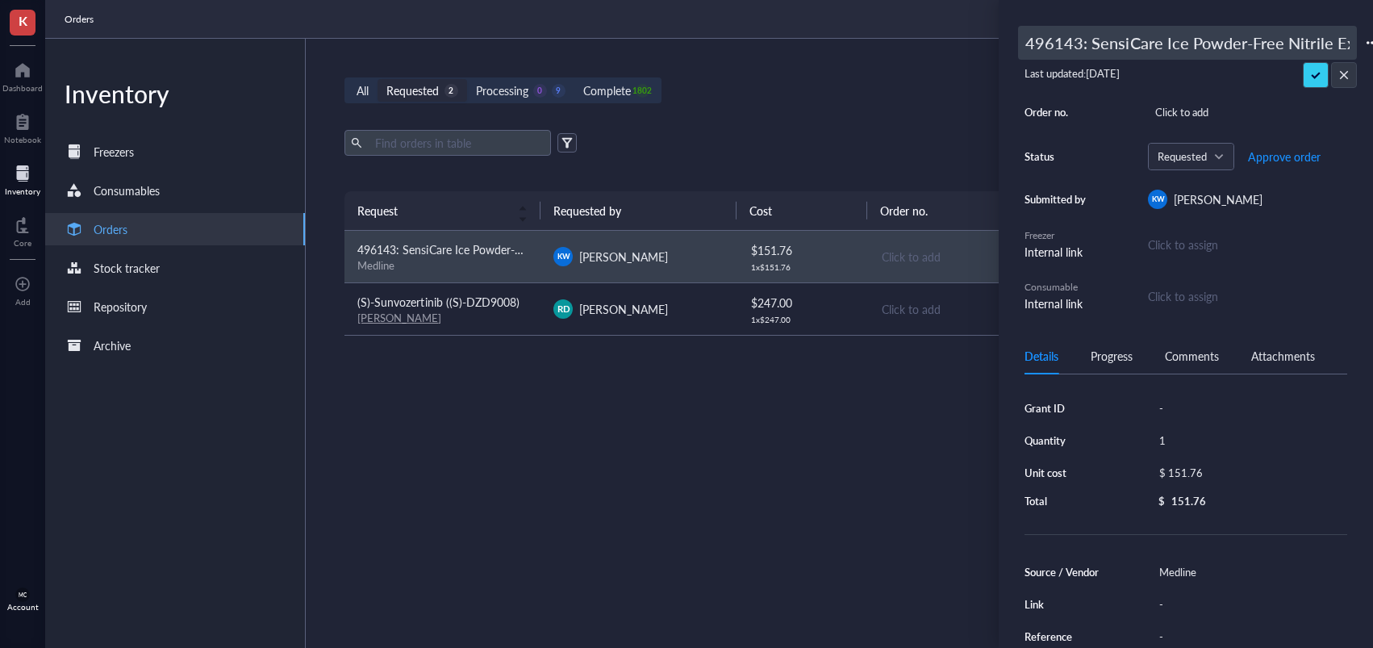
click at [994, 44] on div "K Dashboard Notebook Inventory Core To pick up a draggable item, press the spac…" at bounding box center [686, 324] width 1373 height 648
type input "494170: SensiCare Ice Powder-Free Nitrile Exam Gloves with SmartGuard Film, Siz…"
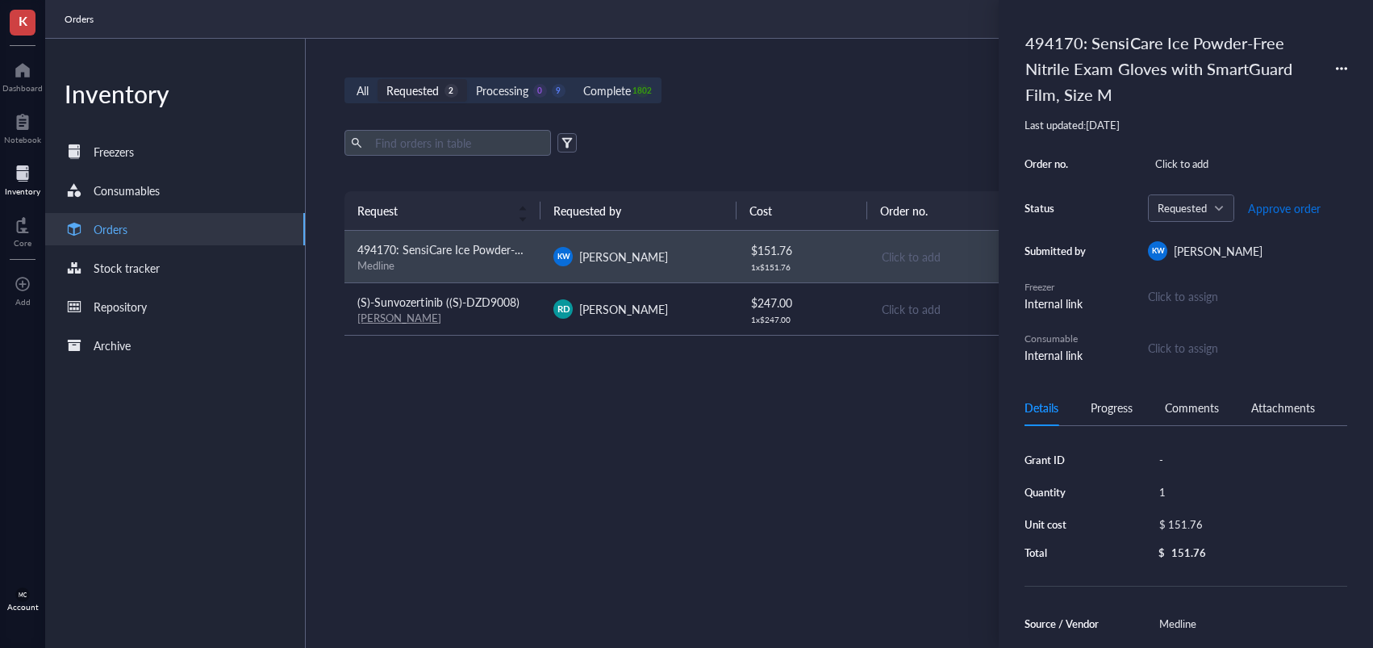
click at [1293, 211] on span "Approve order" at bounding box center [1284, 208] width 73 height 13
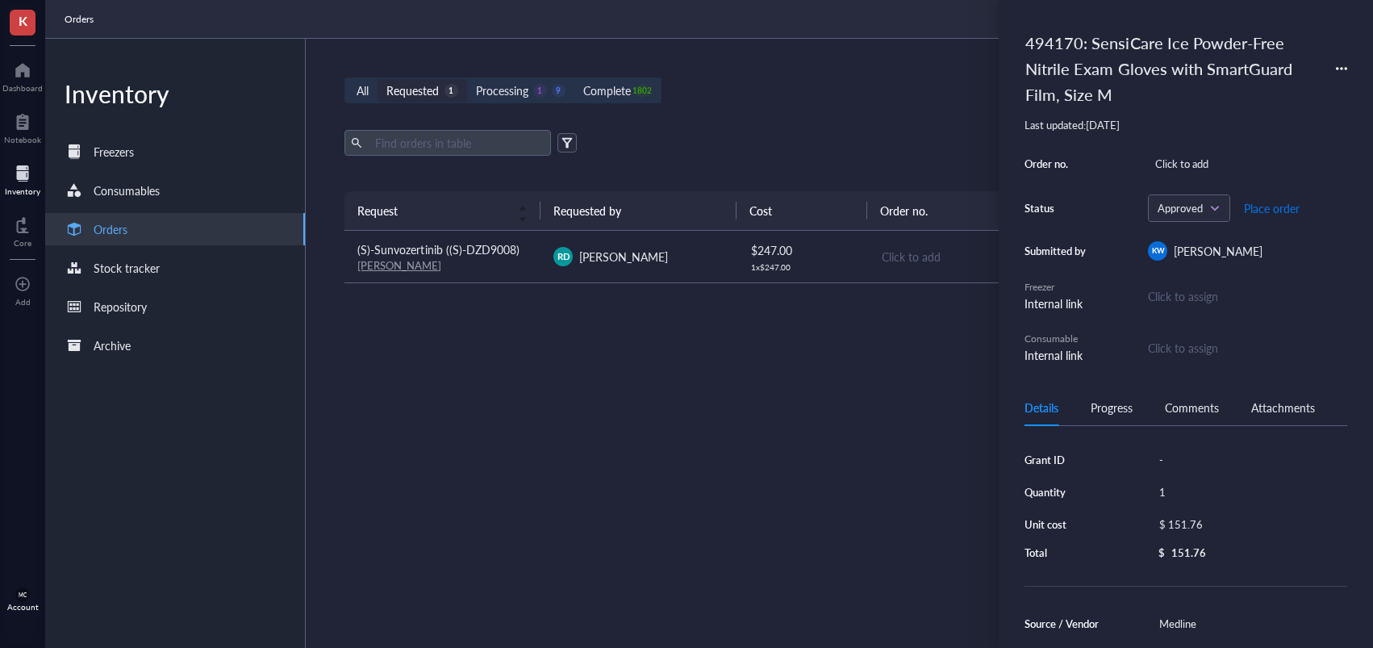
click at [1273, 211] on span "Place order" at bounding box center [1272, 208] width 56 height 13
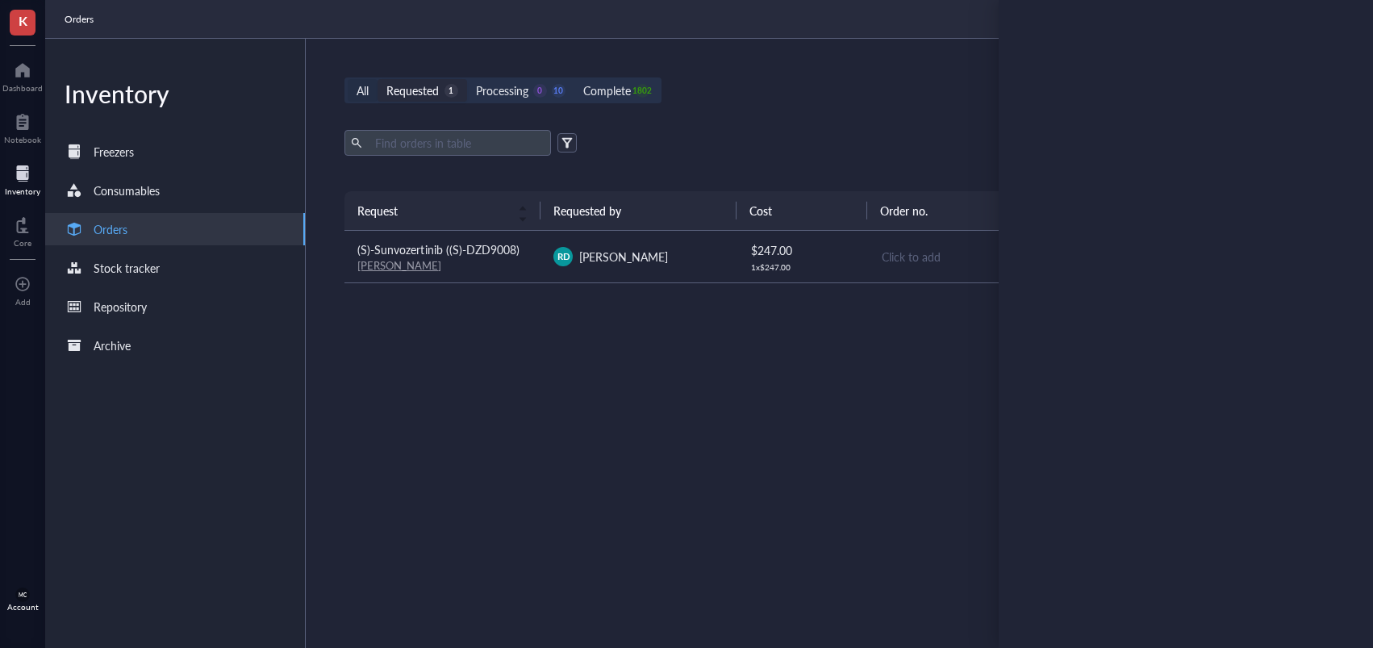
click at [366, 90] on div "All" at bounding box center [363, 90] width 12 height 18
click at [348, 79] on input "All" at bounding box center [348, 79] width 0 height 0
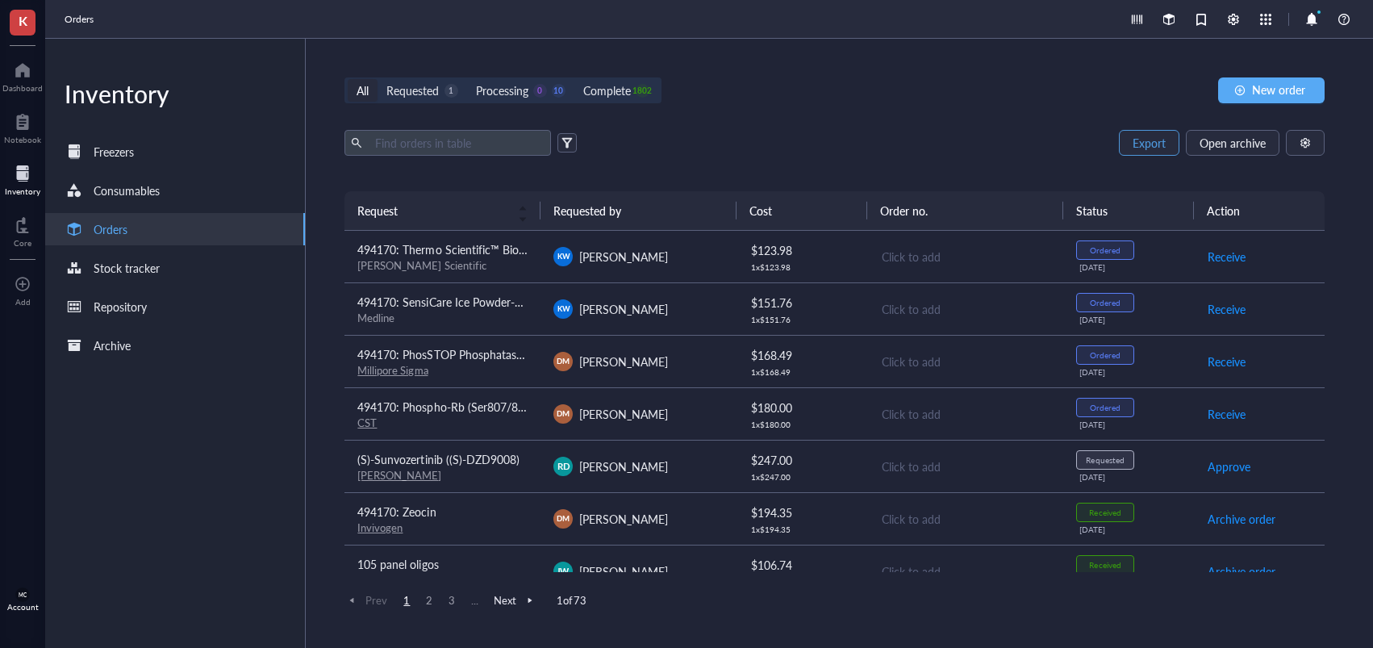
click at [1150, 149] on span "Export" at bounding box center [1149, 142] width 33 height 13
click at [521, 94] on div "Processing" at bounding box center [502, 90] width 52 height 18
click at [467, 79] on input "Processing 0 10" at bounding box center [467, 79] width 0 height 0
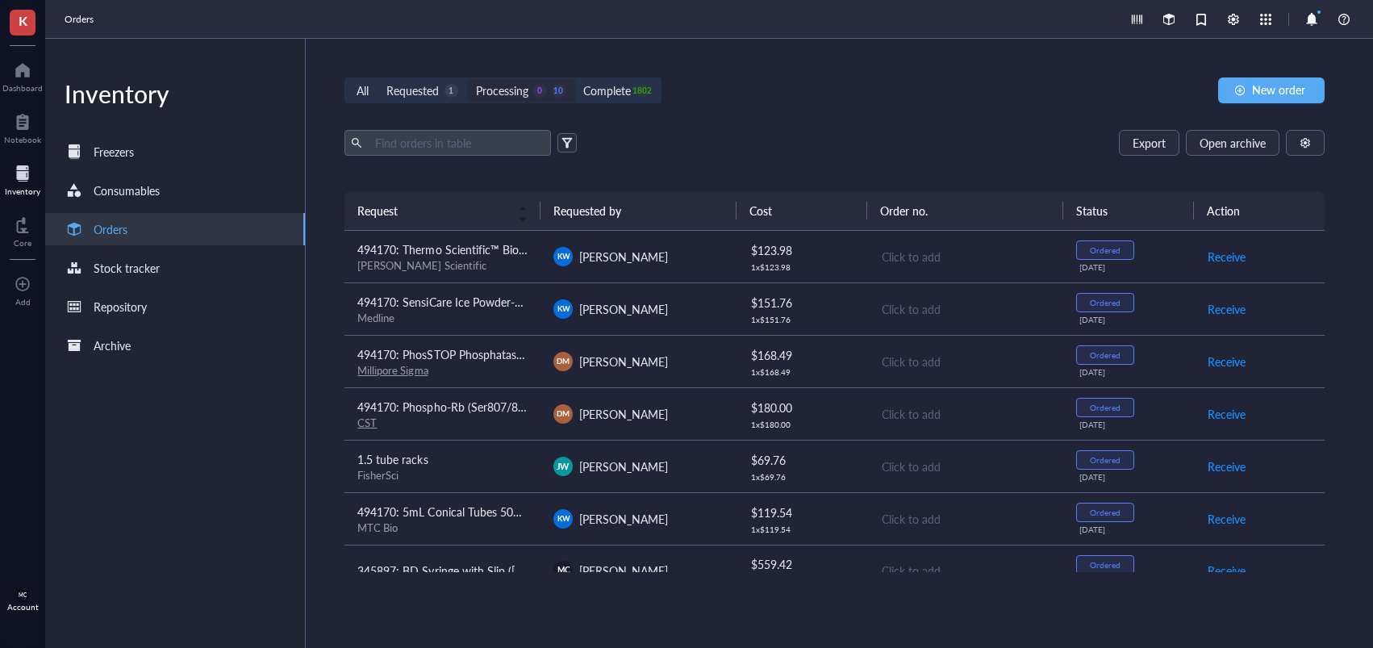
click at [637, 91] on div "1802" at bounding box center [643, 91] width 14 height 14
click at [575, 79] on input "Complete 1802" at bounding box center [575, 79] width 0 height 0
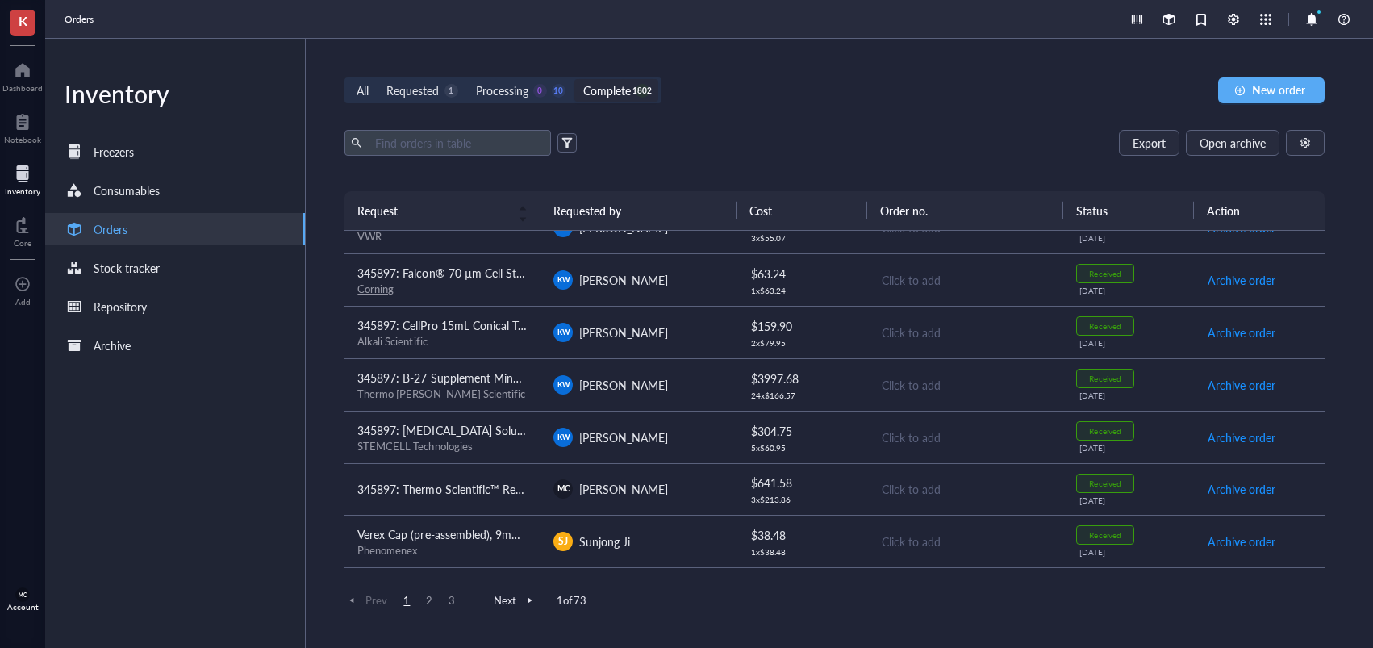
scroll to position [764, 0]
click at [700, 382] on div "[PERSON_NAME]" at bounding box center [639, 383] width 170 height 19
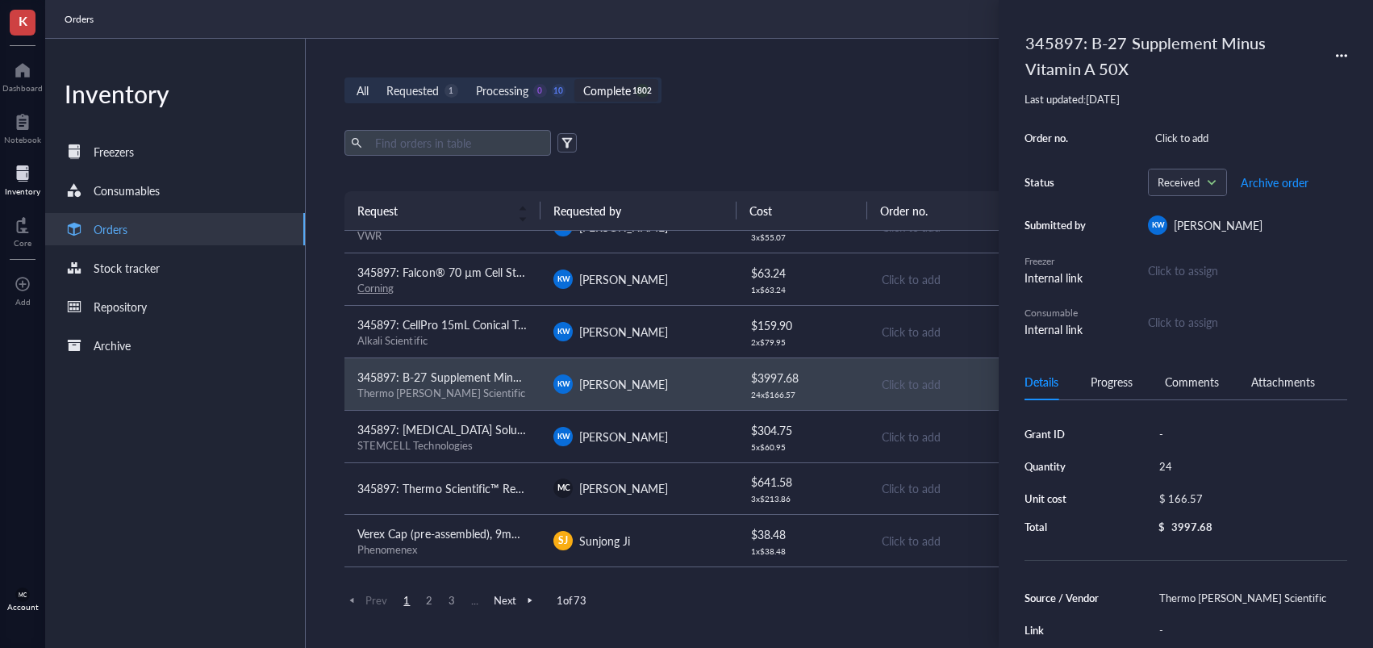
drag, startPoint x: 897, startPoint y: 85, endPoint x: 772, endPoint y: 220, distance: 184.4
click at [896, 90] on div "All Requested 1 Processing 0 10 Complete 1802 New order" at bounding box center [835, 90] width 980 height 26
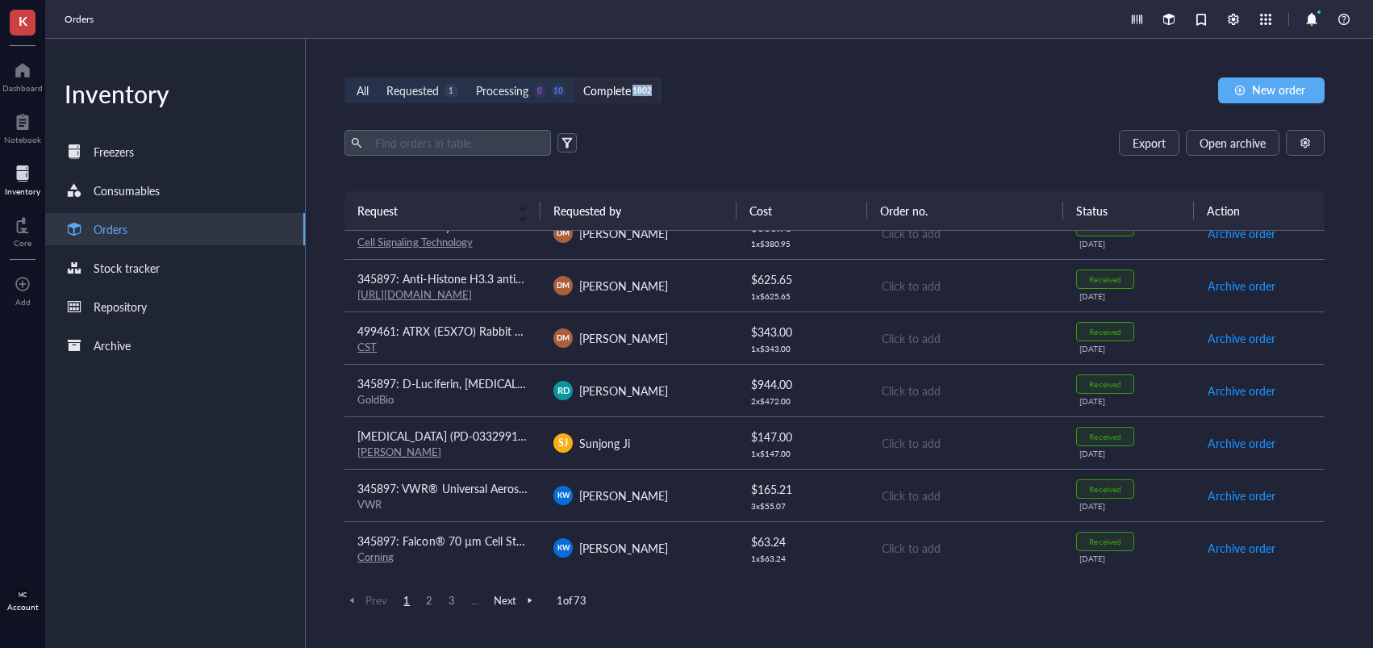
scroll to position [0, 0]
